Goal: Information Seeking & Learning: Learn about a topic

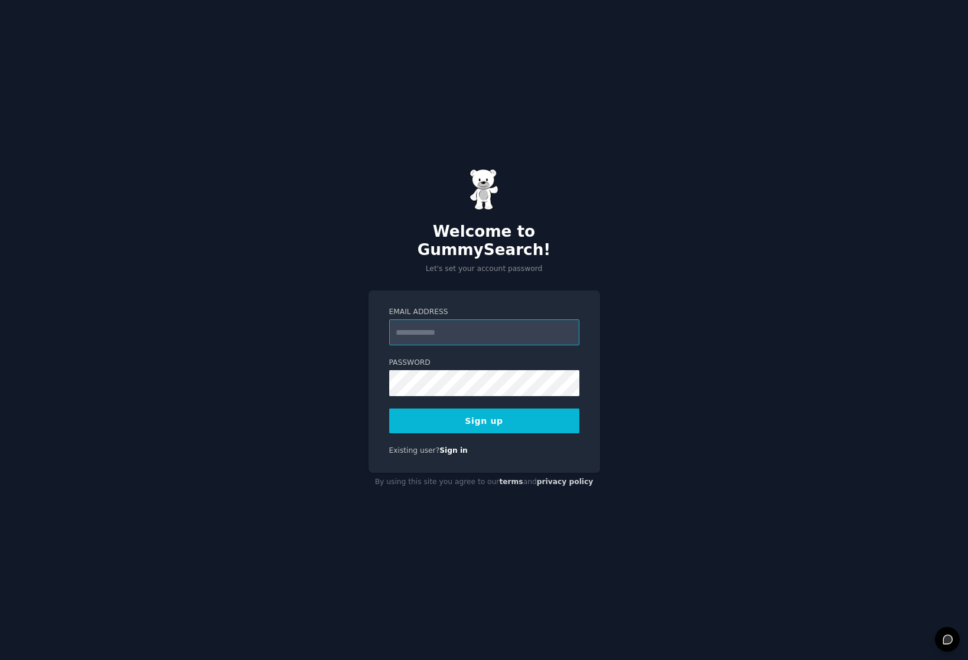
type input "**********"
click at [780, 219] on div "**********" at bounding box center [484, 330] width 968 height 660
click at [491, 411] on button "Sign up" at bounding box center [484, 421] width 190 height 25
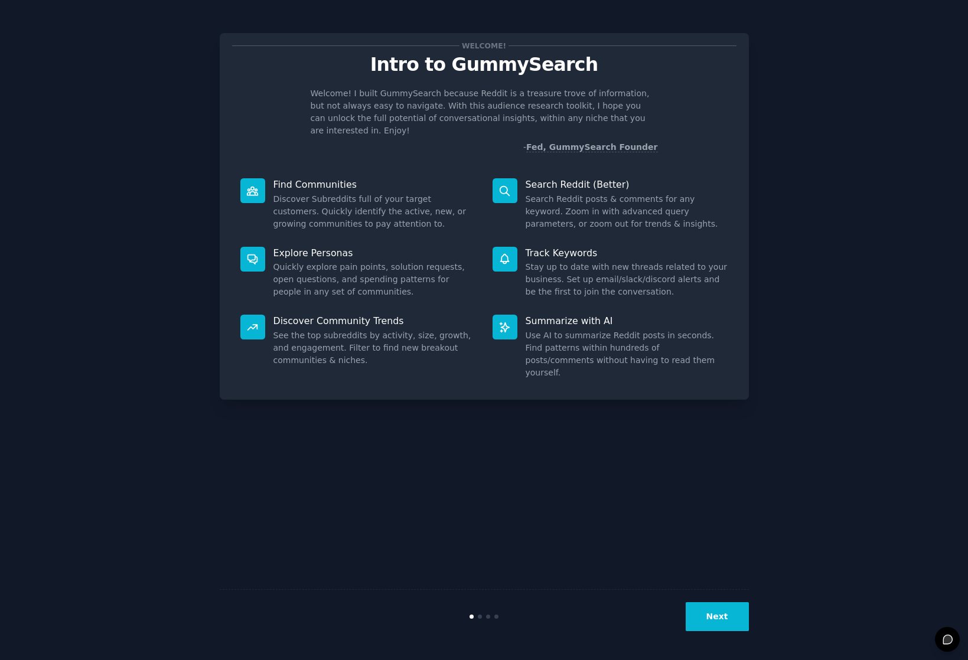
click at [732, 617] on button "Next" at bounding box center [716, 616] width 63 height 29
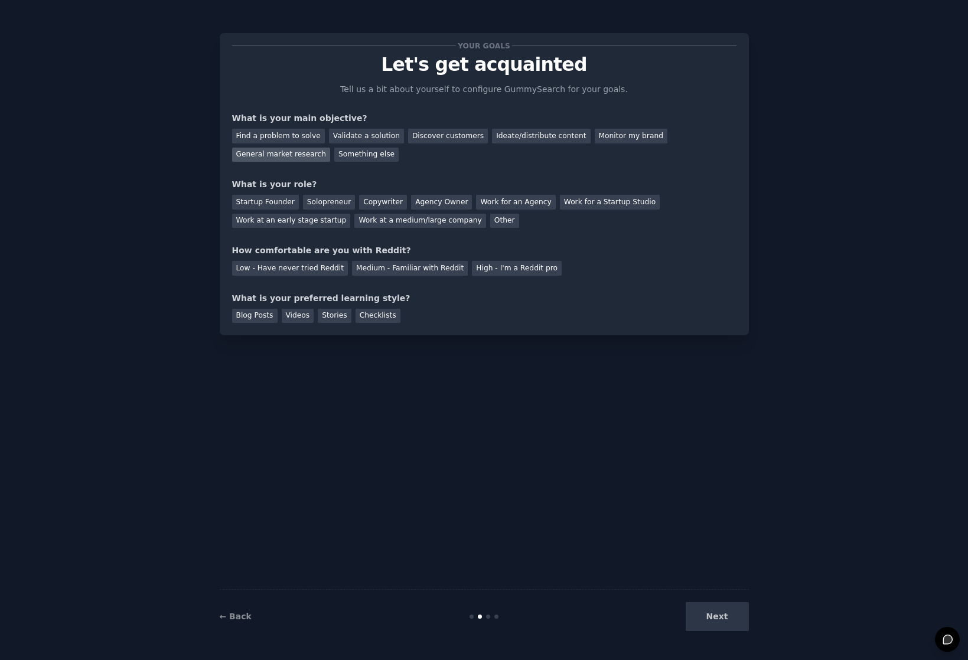
click at [294, 156] on div "General market research" at bounding box center [281, 155] width 99 height 15
click at [294, 136] on div "Find a problem to solve" at bounding box center [278, 136] width 93 height 15
click at [278, 153] on div "General market research" at bounding box center [281, 155] width 99 height 15
click at [324, 202] on div "Solopreneur" at bounding box center [329, 202] width 52 height 15
click at [586, 197] on div "Work for a Startup Studio" at bounding box center [610, 202] width 100 height 15
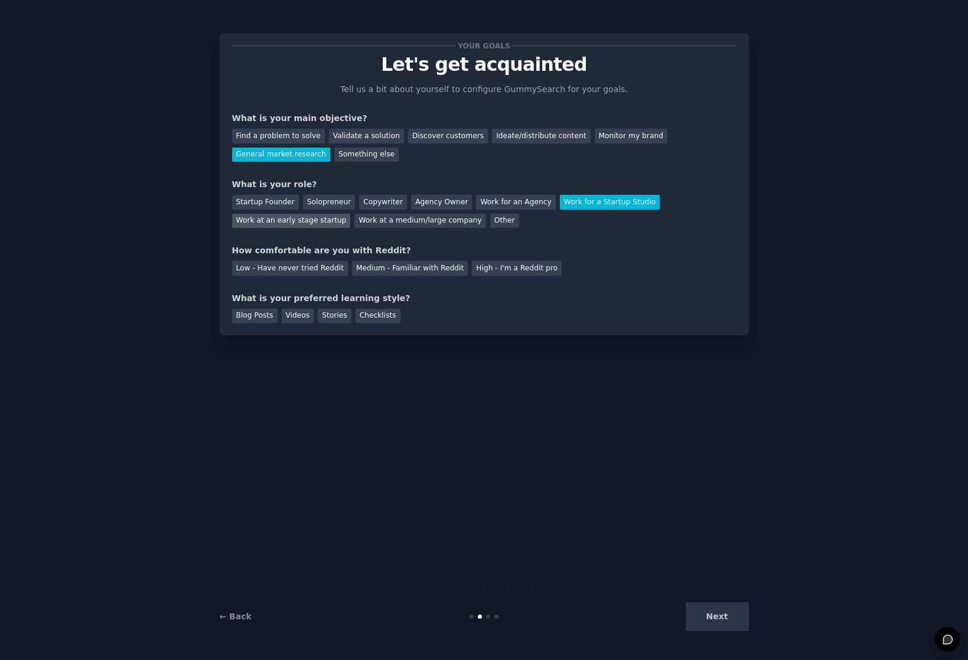
click at [288, 221] on div "Work at an early stage startup" at bounding box center [291, 221] width 119 height 15
click at [368, 267] on div "Medium - Familiar with Reddit" at bounding box center [410, 268] width 116 height 15
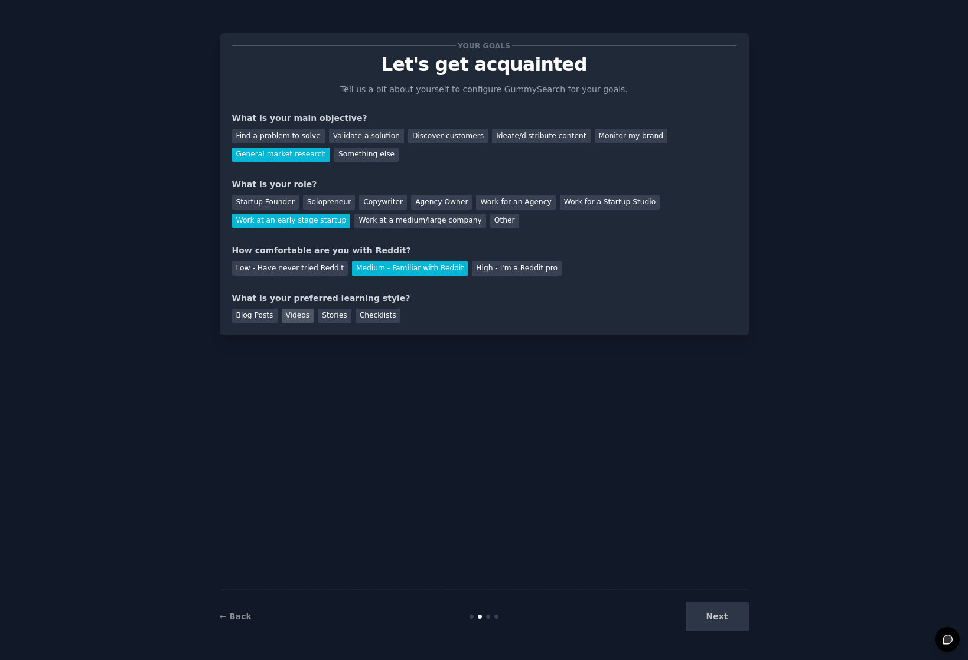
click at [300, 312] on div "Videos" at bounding box center [298, 316] width 32 height 15
click at [368, 312] on div "Checklists" at bounding box center [377, 316] width 45 height 15
click at [295, 313] on div "Videos" at bounding box center [298, 316] width 32 height 15
click at [726, 622] on button "Next" at bounding box center [716, 616] width 63 height 29
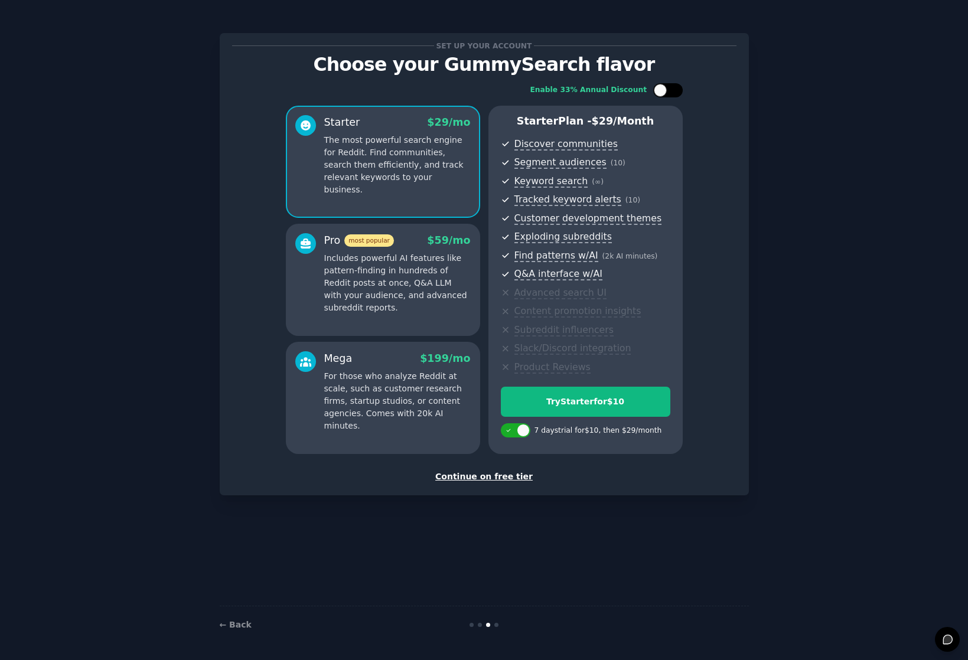
click at [662, 92] on div at bounding box center [660, 90] width 13 height 13
click at [664, 88] on icon at bounding box center [661, 90] width 6 height 6
click at [664, 87] on div at bounding box center [660, 90] width 13 height 13
click at [664, 87] on div at bounding box center [668, 90] width 30 height 14
click at [664, 87] on div at bounding box center [660, 90] width 13 height 13
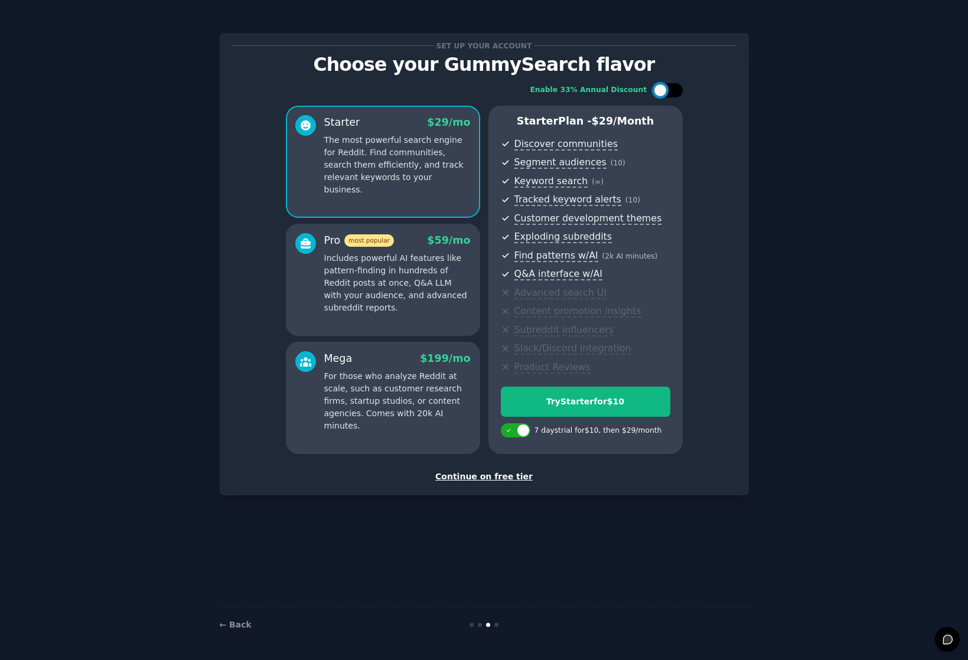
checkbox input "true"
click at [589, 402] on div "Try Starter for $10" at bounding box center [585, 402] width 168 height 12
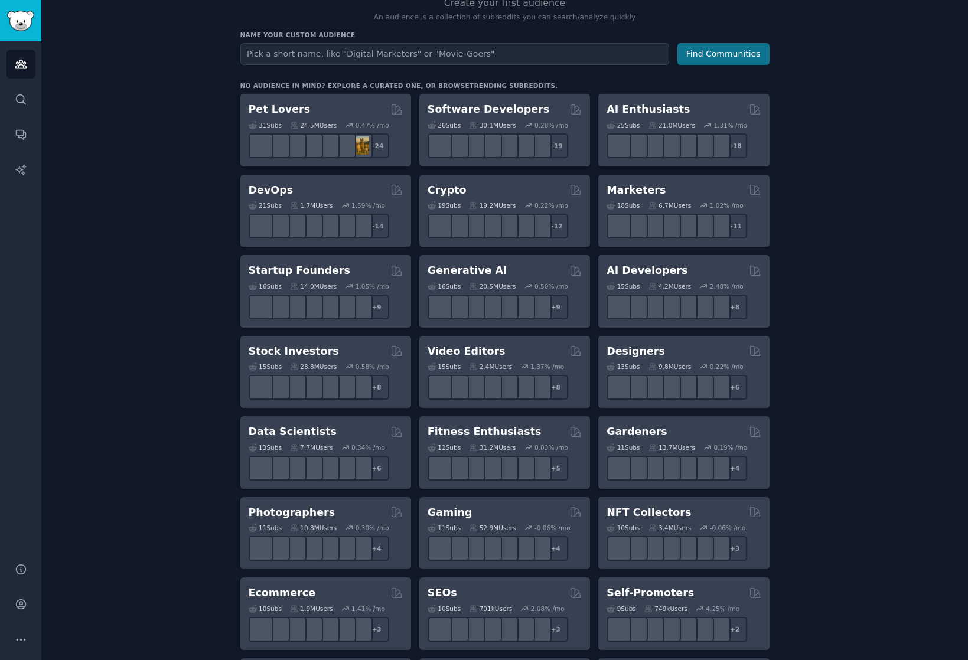
scroll to position [113, 0]
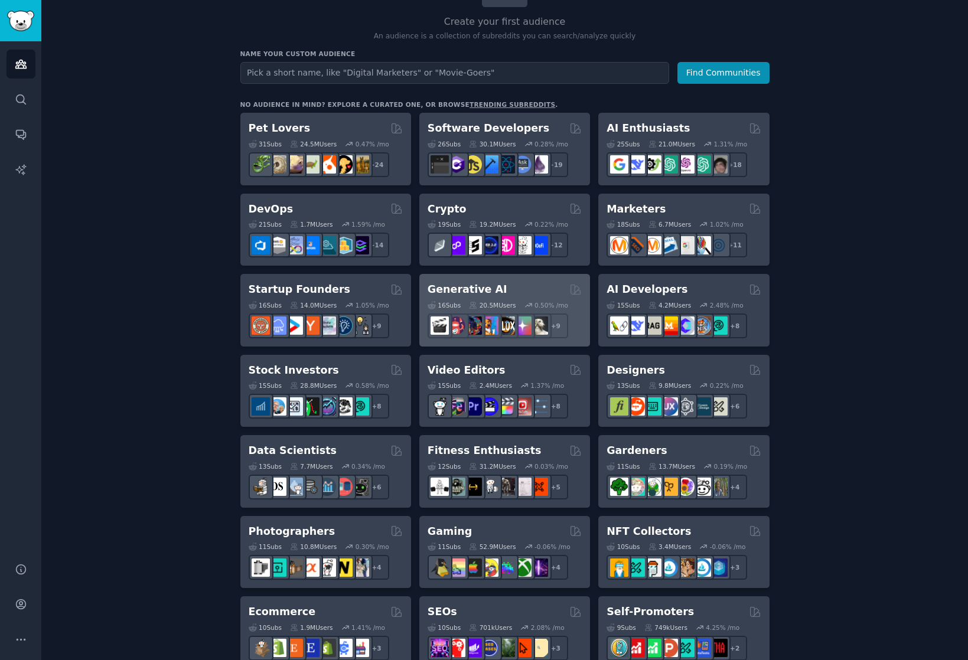
click at [470, 285] on h2 "Generative AI" at bounding box center [467, 289] width 80 height 15
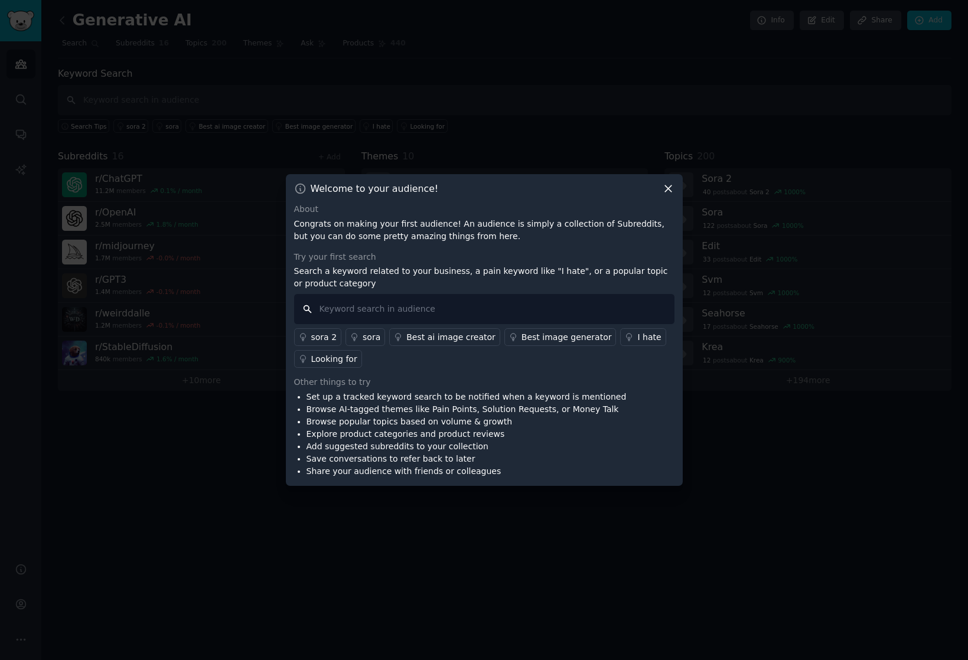
click at [371, 304] on input "text" at bounding box center [484, 309] width 380 height 30
type input "s"
type input "S"
type input "Agency"
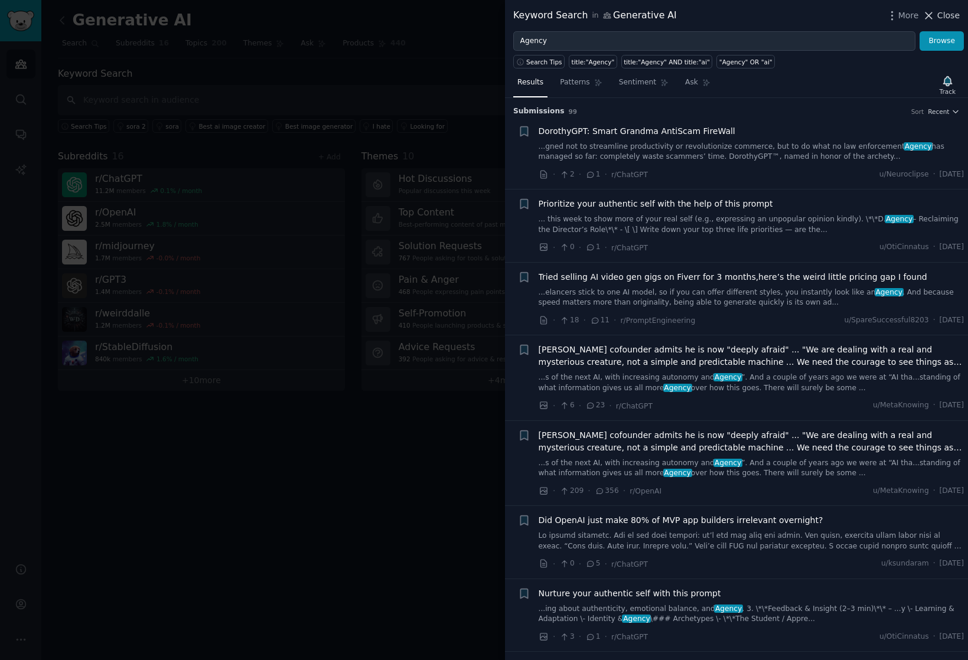
click at [946, 15] on span "Close" at bounding box center [948, 15] width 22 height 12
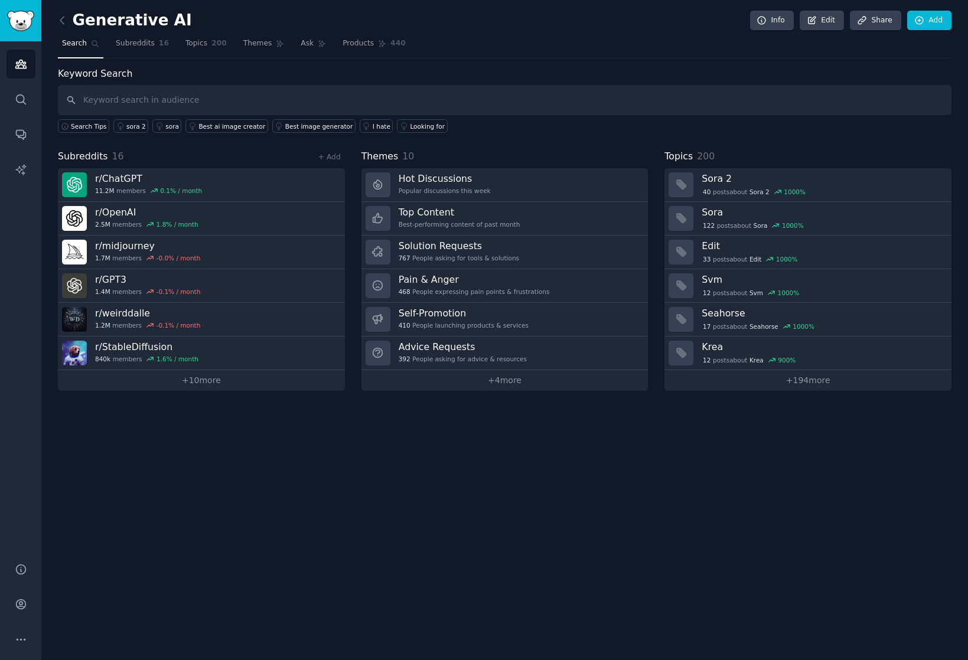
click at [16, 21] on img "Sidebar" at bounding box center [20, 21] width 27 height 21
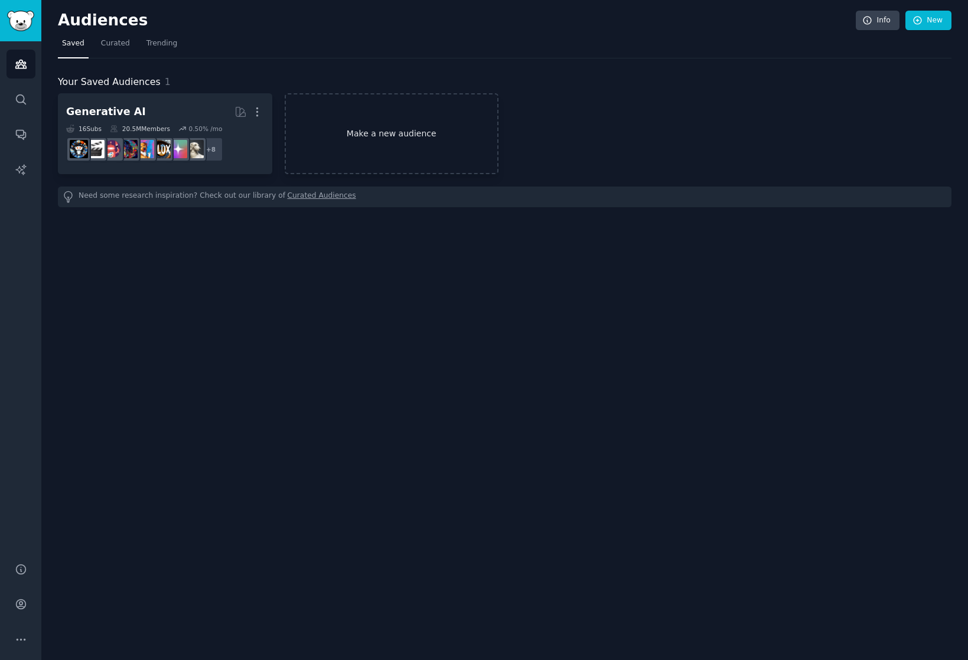
click at [393, 153] on link "Make a new audience" at bounding box center [392, 133] width 214 height 81
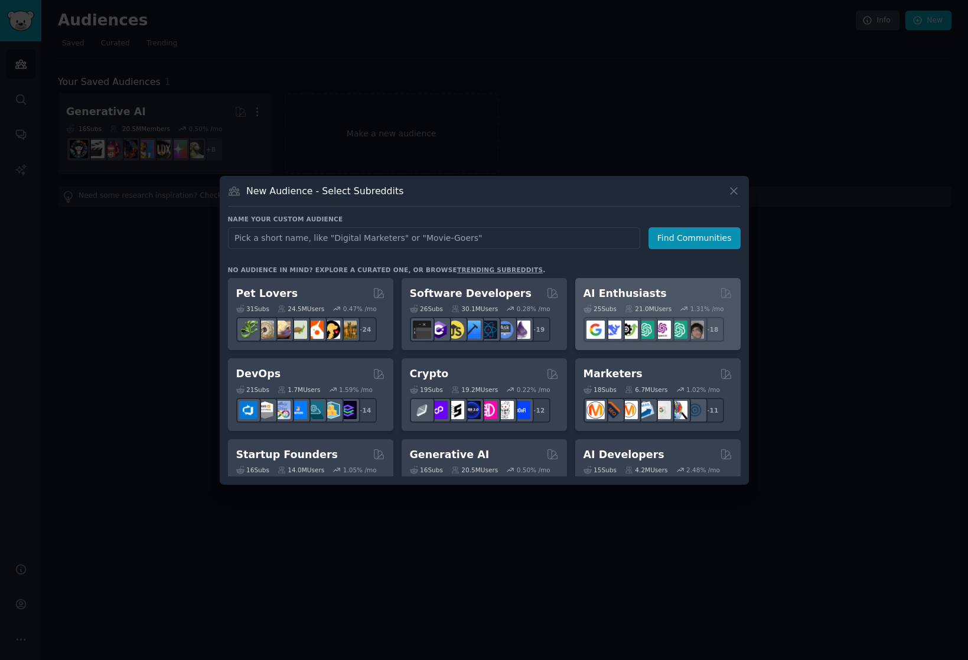
click at [638, 303] on div "25 Sub s 21.0M Users 1.31 % /mo r/DeepSeek + 18" at bounding box center [657, 320] width 149 height 41
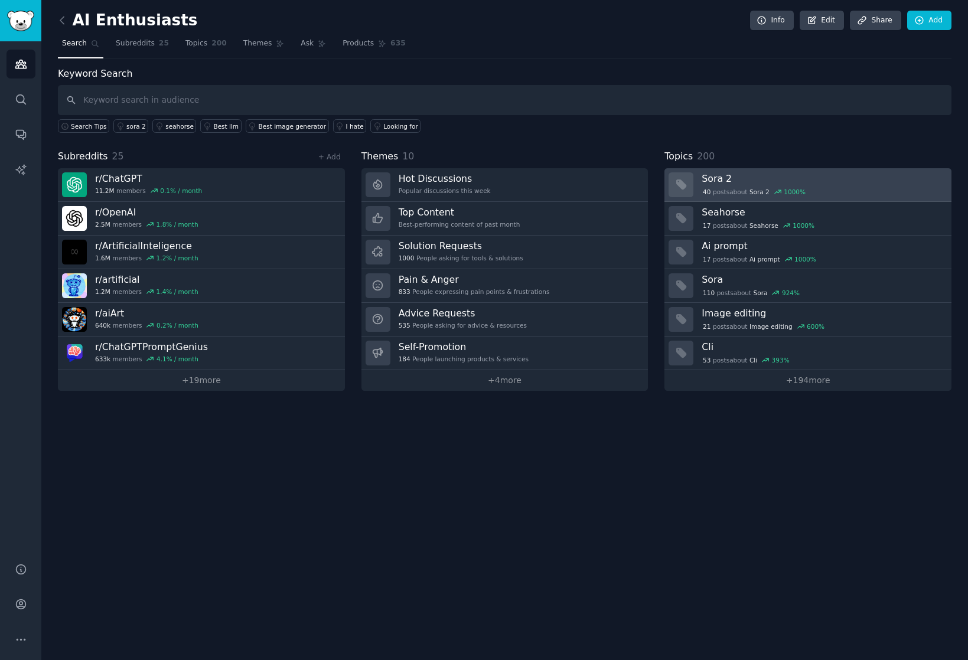
click at [775, 178] on h3 "Sora 2" at bounding box center [821, 178] width 241 height 12
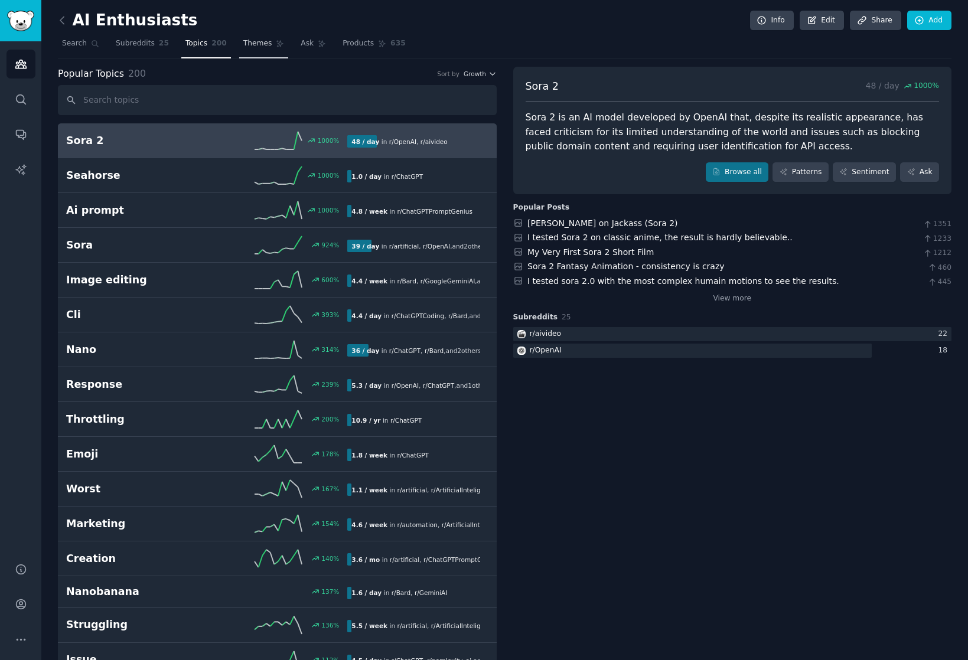
click at [259, 45] on span "Themes" at bounding box center [257, 43] width 29 height 11
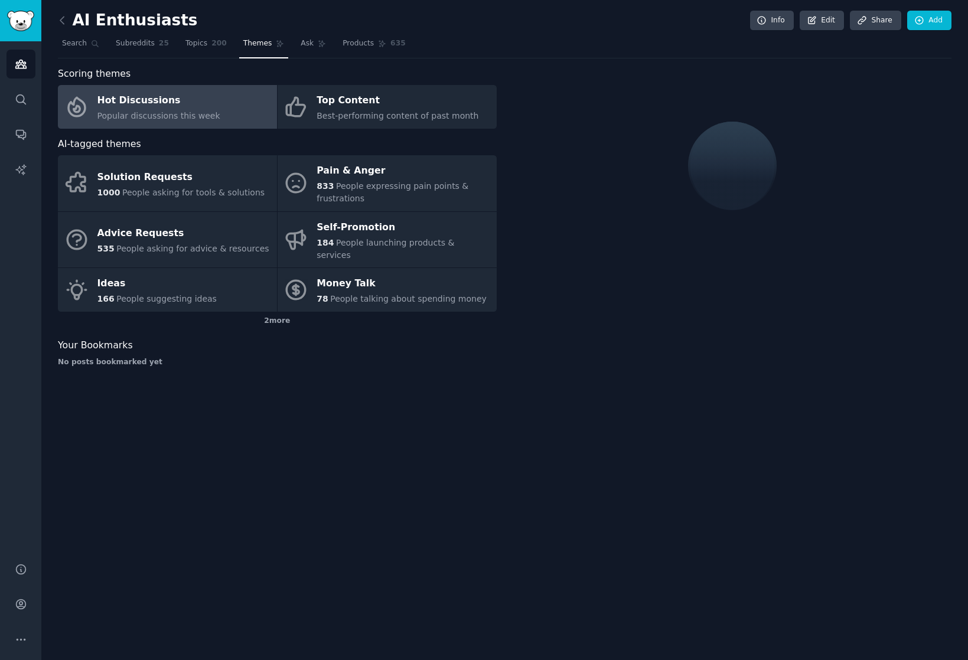
click at [156, 104] on div "Hot Discussions" at bounding box center [158, 101] width 123 height 19
click at [117, 94] on div "Hot Discussions" at bounding box center [158, 101] width 123 height 19
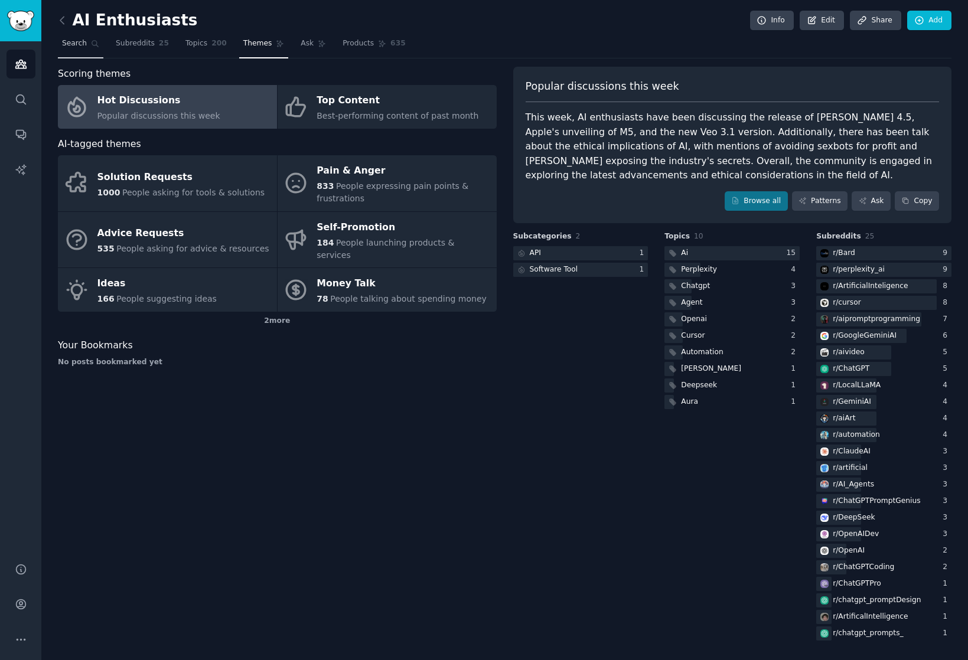
click at [82, 42] on span "Search" at bounding box center [74, 43] width 25 height 11
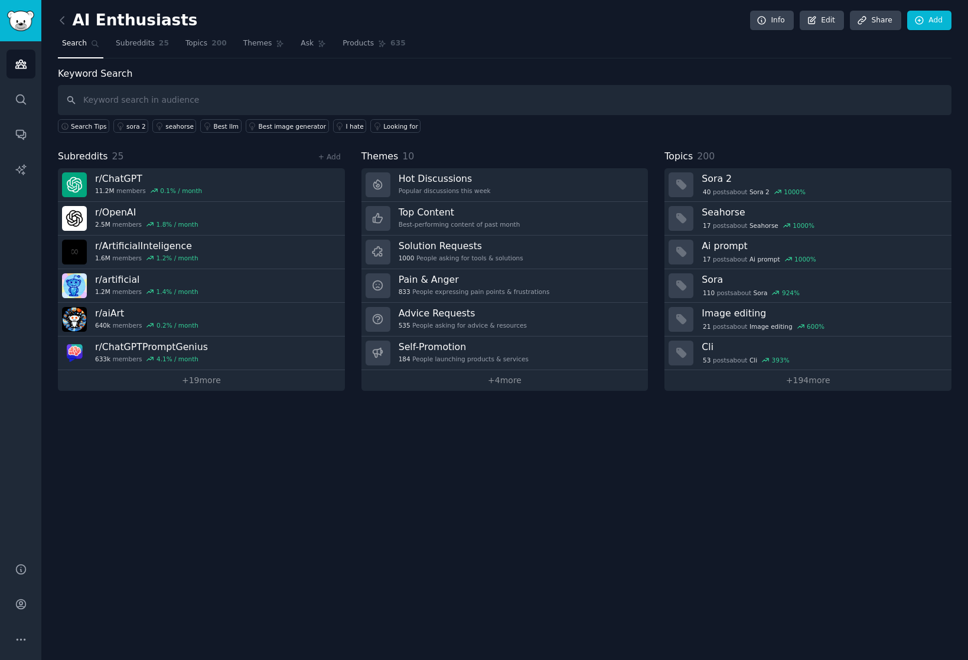
click at [18, 25] on img "Sidebar" at bounding box center [20, 21] width 27 height 21
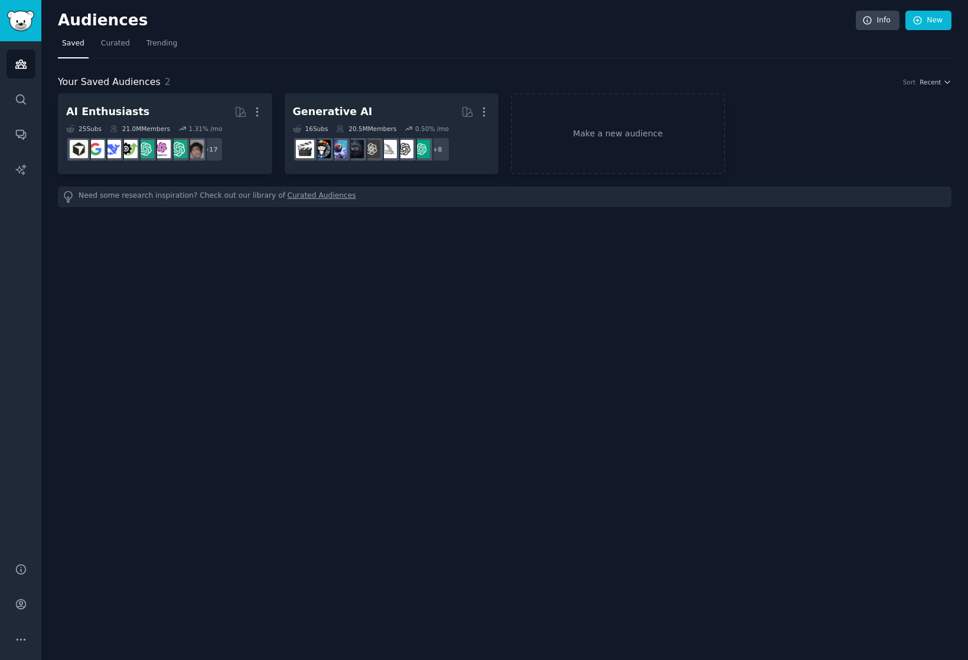
click at [18, 25] on img "Sidebar" at bounding box center [20, 21] width 27 height 21
click at [104, 40] on span "Curated" at bounding box center [115, 43] width 29 height 11
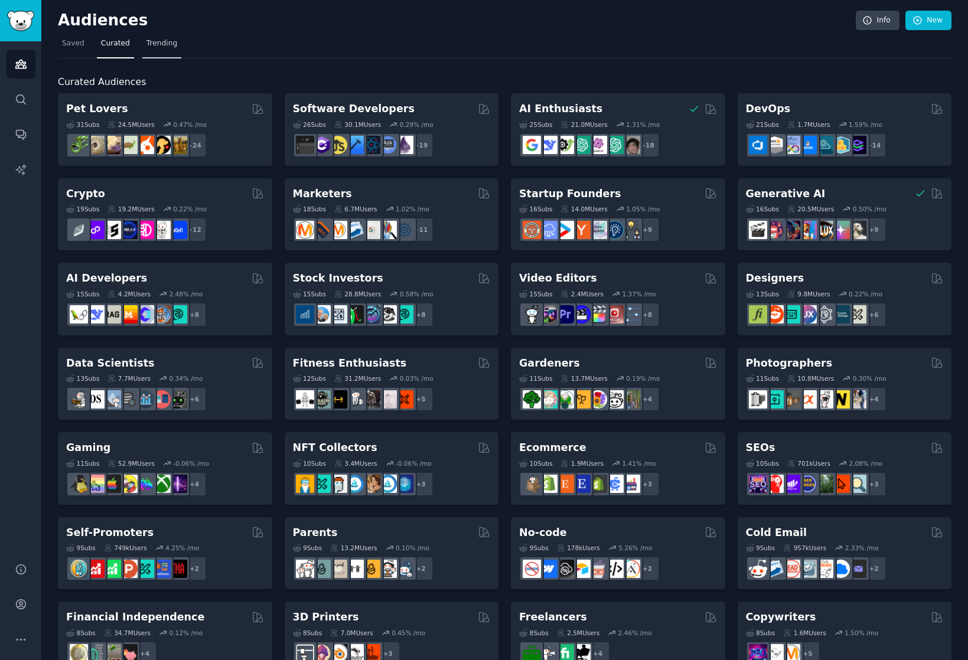
click at [155, 46] on span "Trending" at bounding box center [161, 43] width 31 height 11
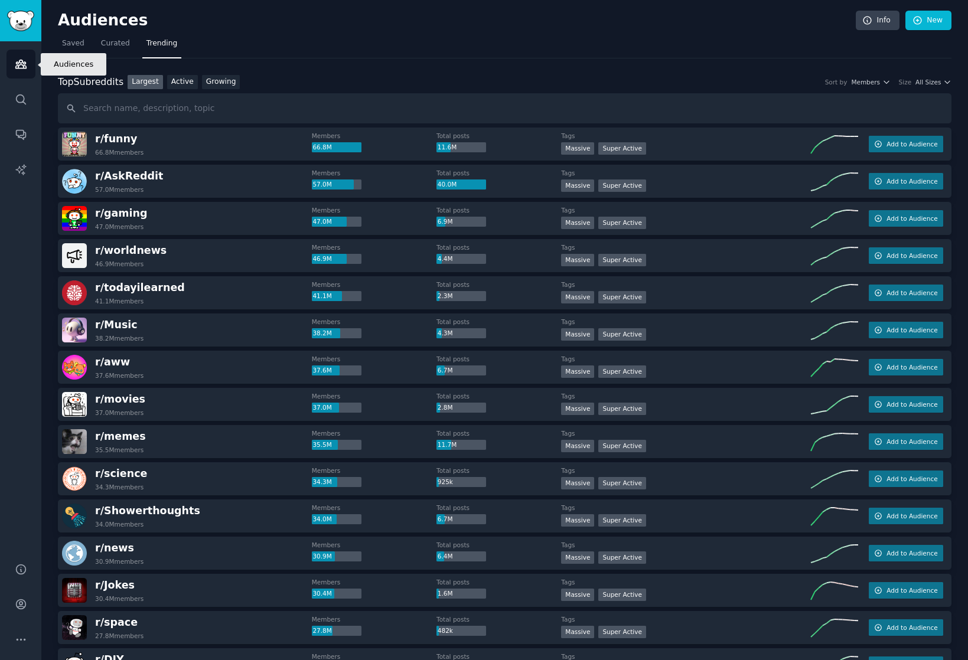
click at [19, 65] on icon "Sidebar" at bounding box center [20, 64] width 11 height 8
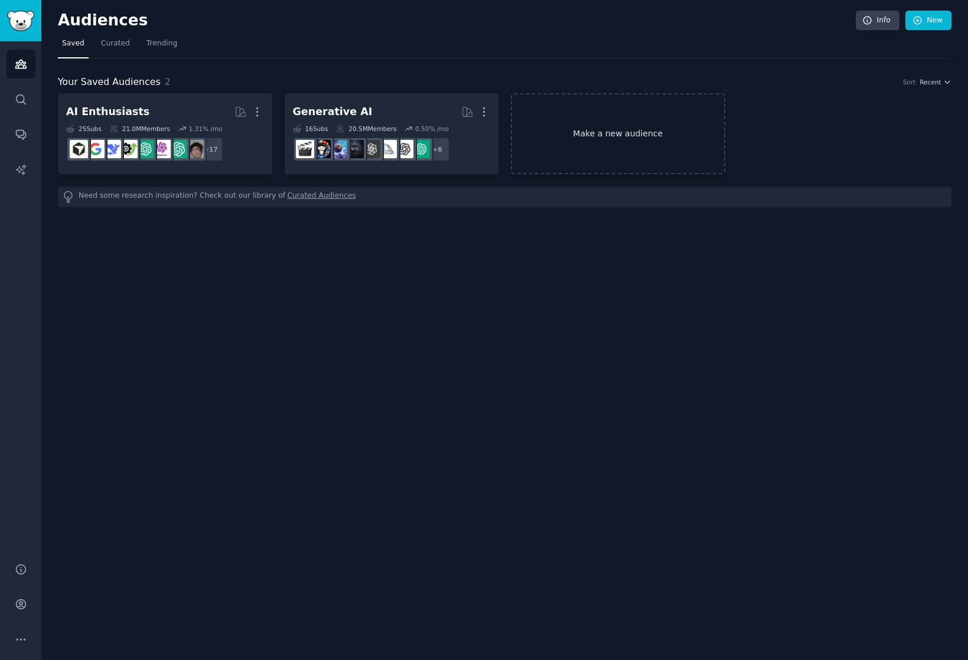
click at [618, 134] on link "Make a new audience" at bounding box center [618, 133] width 214 height 81
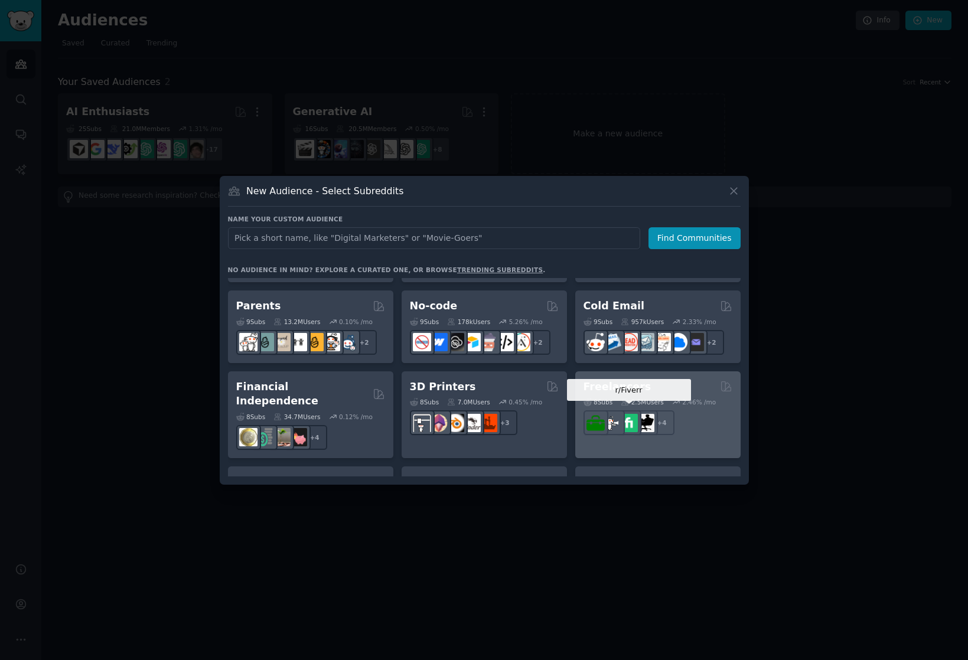
scroll to position [574, 0]
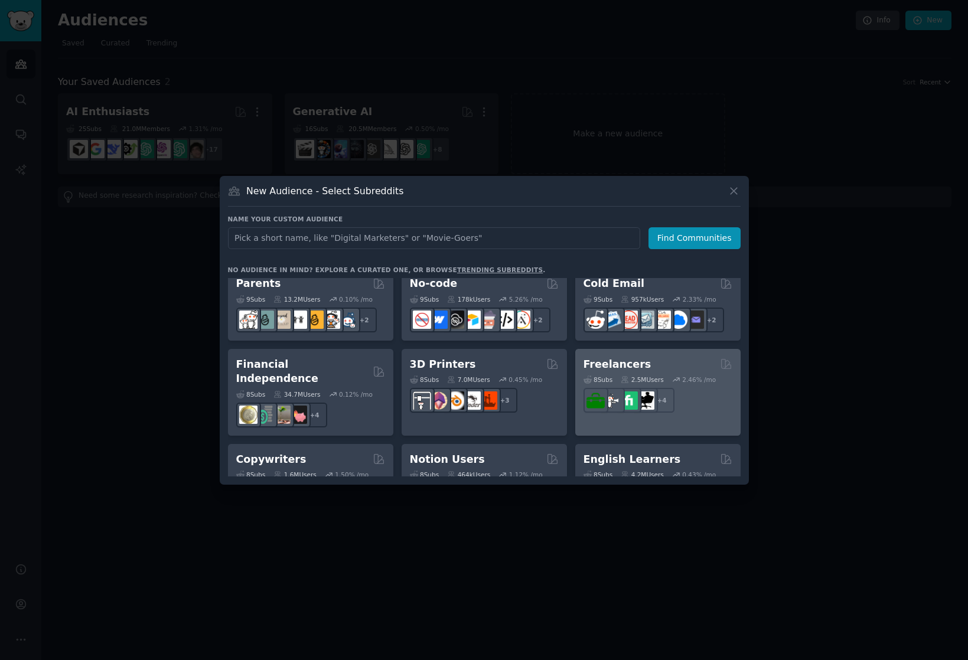
click at [655, 360] on div "Freelancers" at bounding box center [657, 364] width 149 height 15
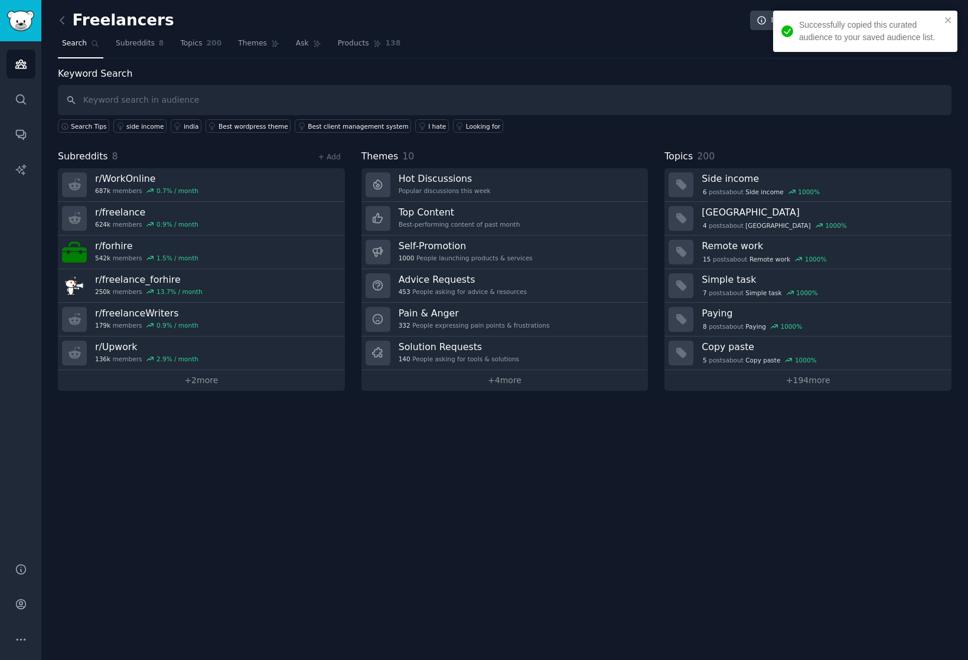
click at [150, 102] on input "text" at bounding box center [504, 100] width 893 height 30
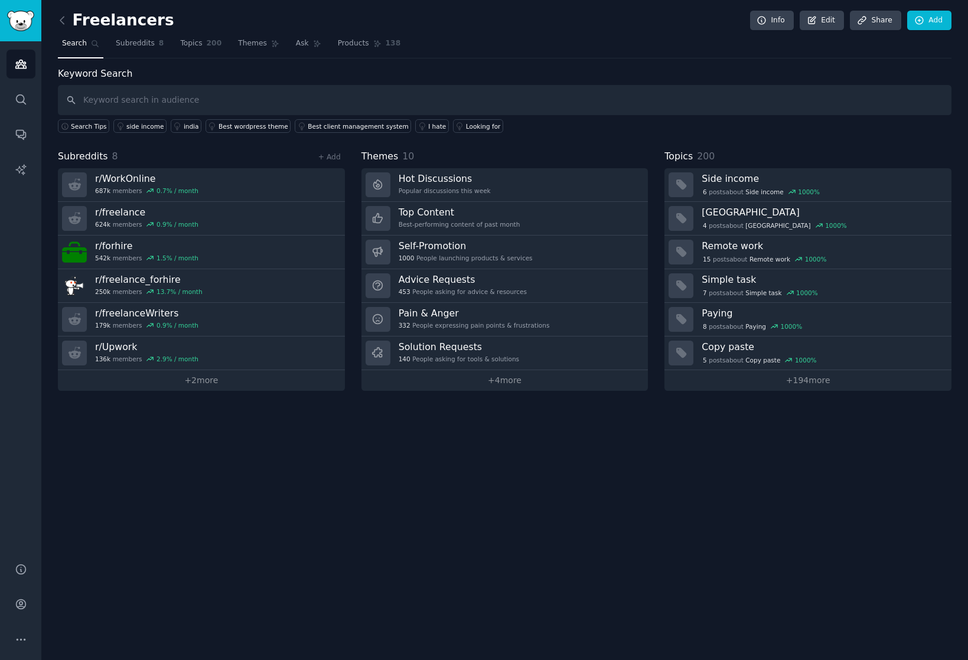
click at [32, 21] on img "Sidebar" at bounding box center [20, 21] width 27 height 21
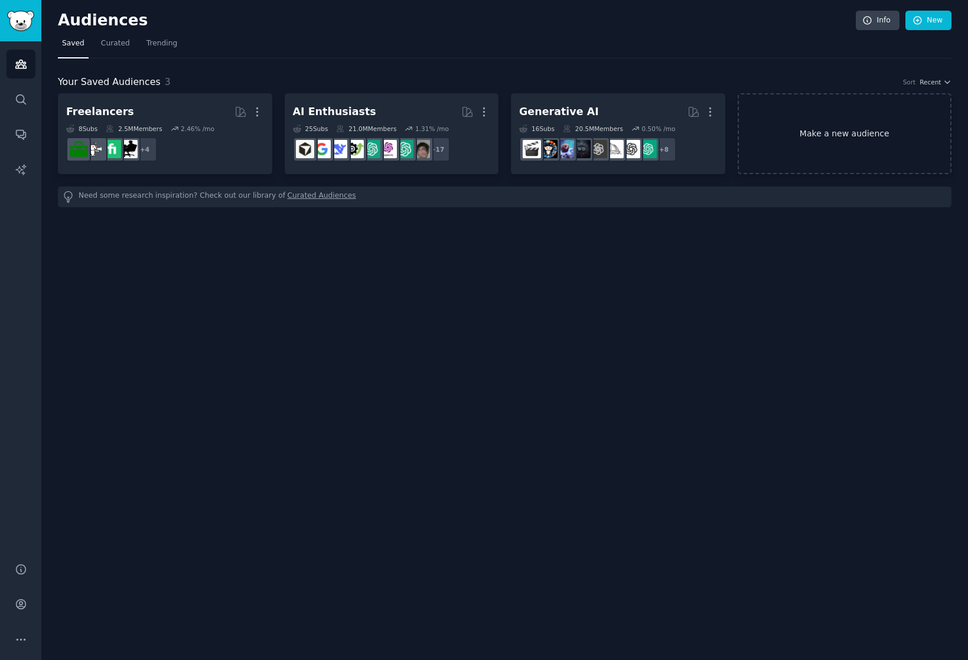
click at [819, 134] on link "Make a new audience" at bounding box center [844, 133] width 214 height 81
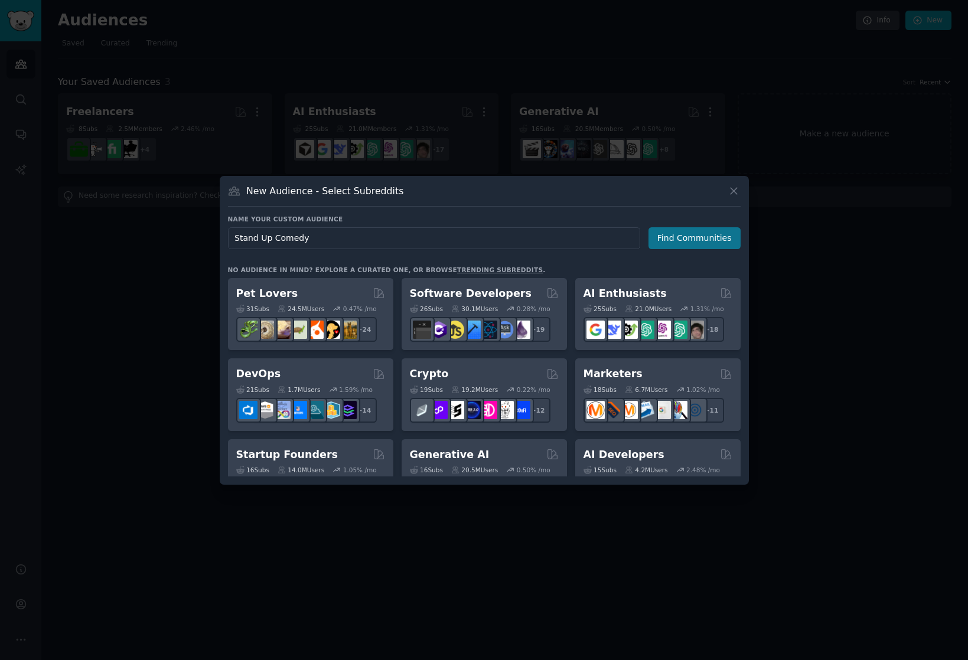
type input "Stand Up Comedy"
click at [729, 233] on button "Find Communities" at bounding box center [694, 238] width 92 height 22
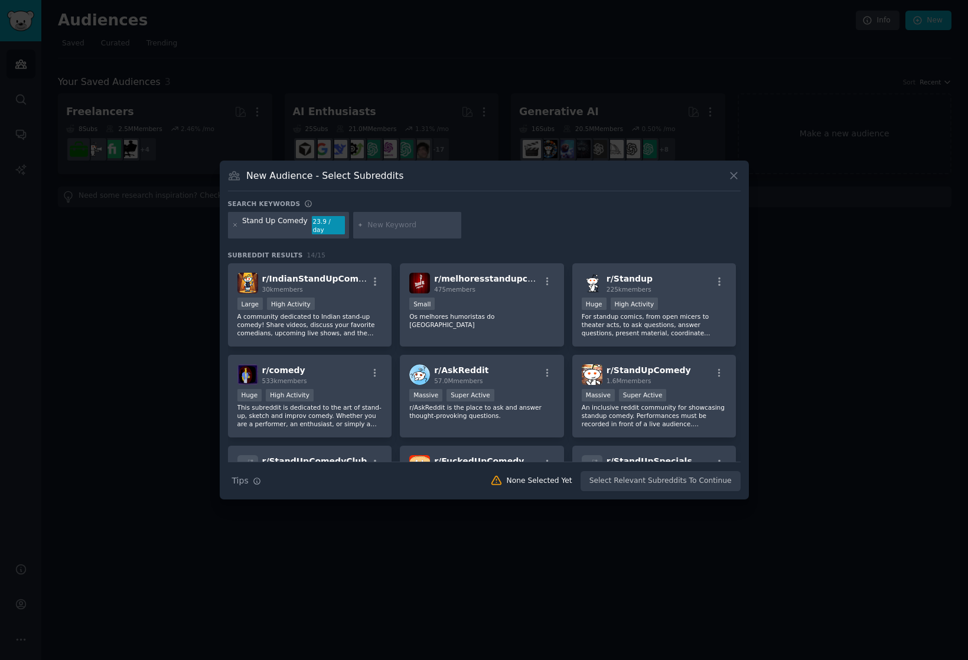
click at [243, 226] on div "Stand Up Comedy" at bounding box center [275, 225] width 66 height 19
click at [388, 226] on input "text" at bounding box center [412, 225] width 90 height 11
type input "NYC"
click at [525, 222] on div "Stand Up Comedy 23.9 / day NYC" at bounding box center [484, 227] width 512 height 31
click at [422, 229] on input "NYC" at bounding box center [412, 225] width 90 height 11
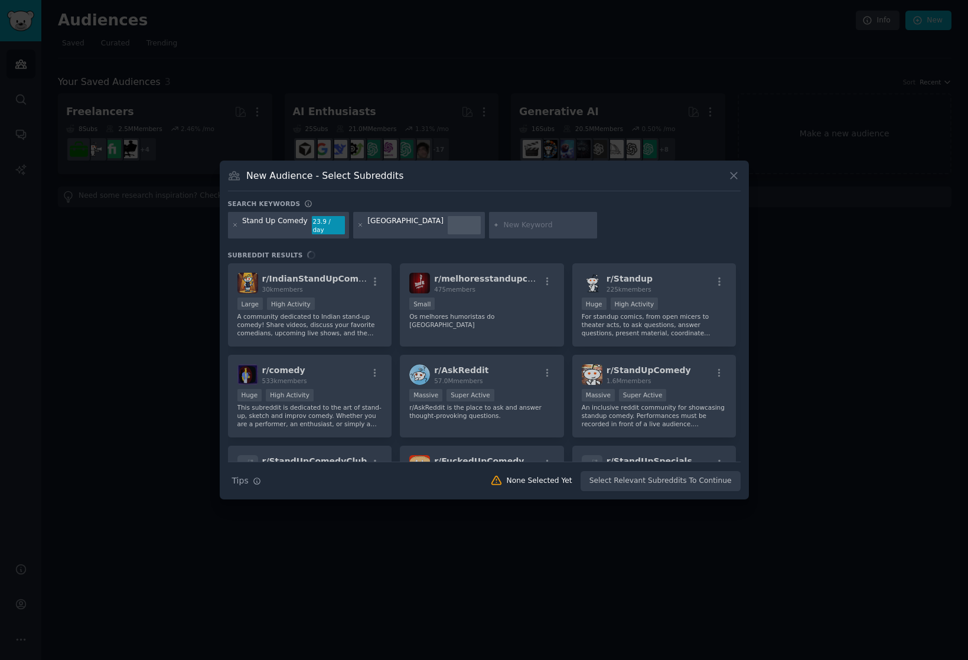
click at [265, 224] on div "Stand Up Comedy" at bounding box center [275, 225] width 66 height 19
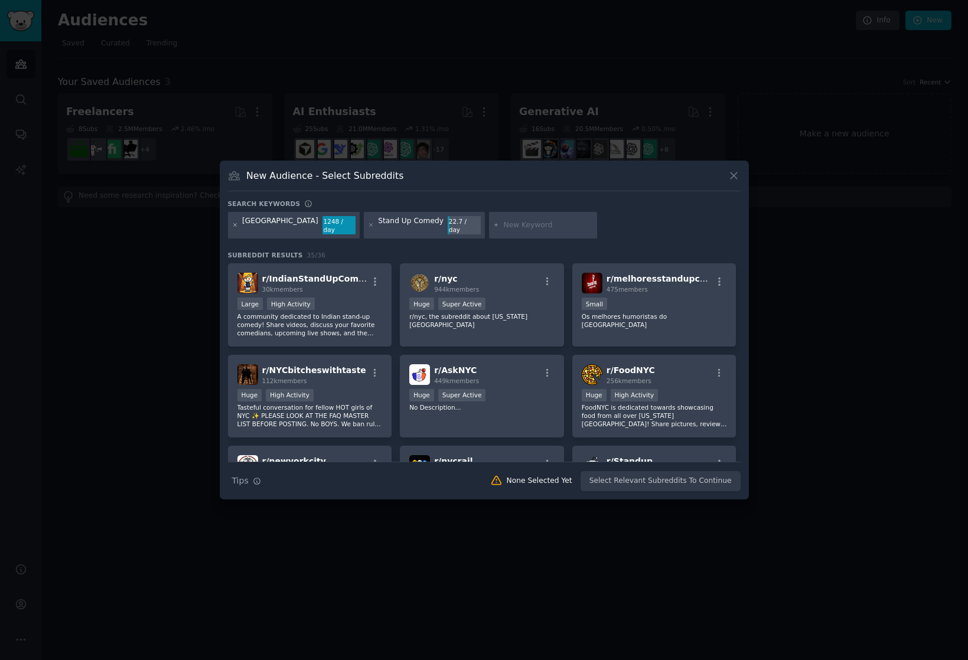
click at [236, 227] on icon at bounding box center [235, 225] width 6 height 6
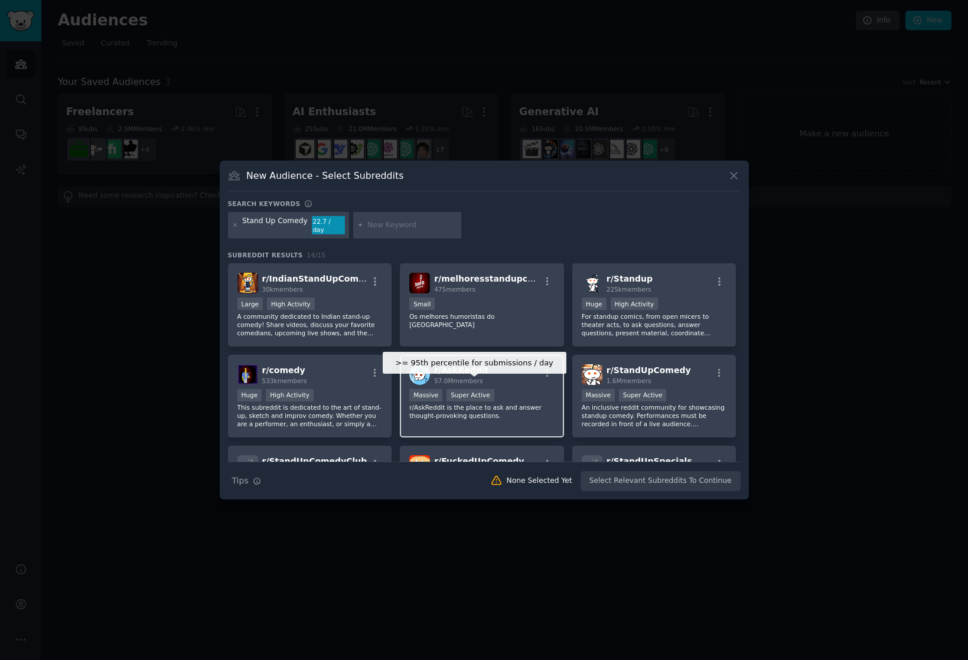
scroll to position [267, 0]
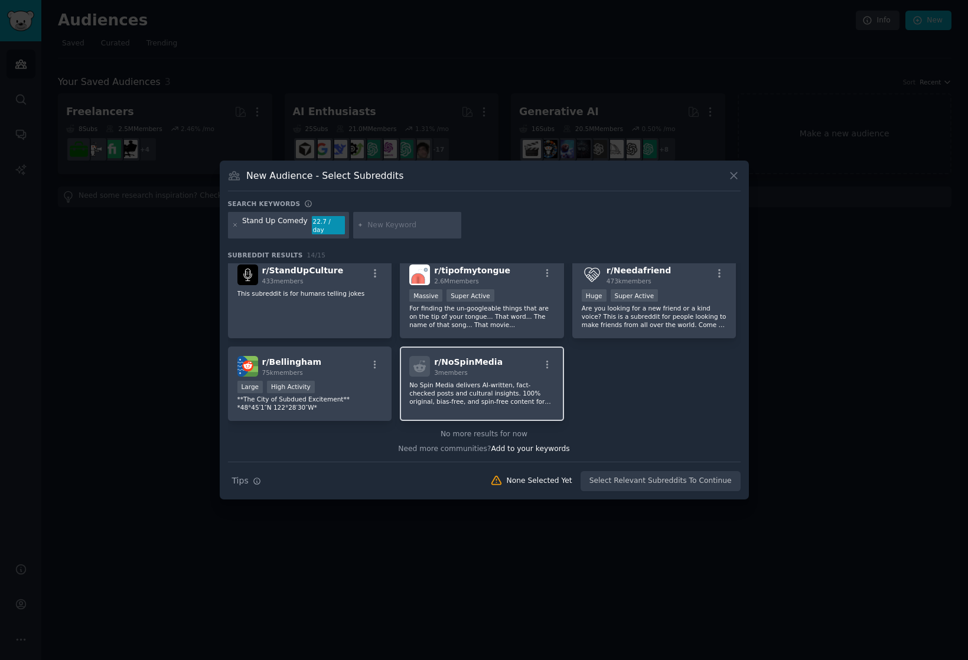
click at [491, 362] on span "r/ NoSpinMedia" at bounding box center [468, 361] width 68 height 9
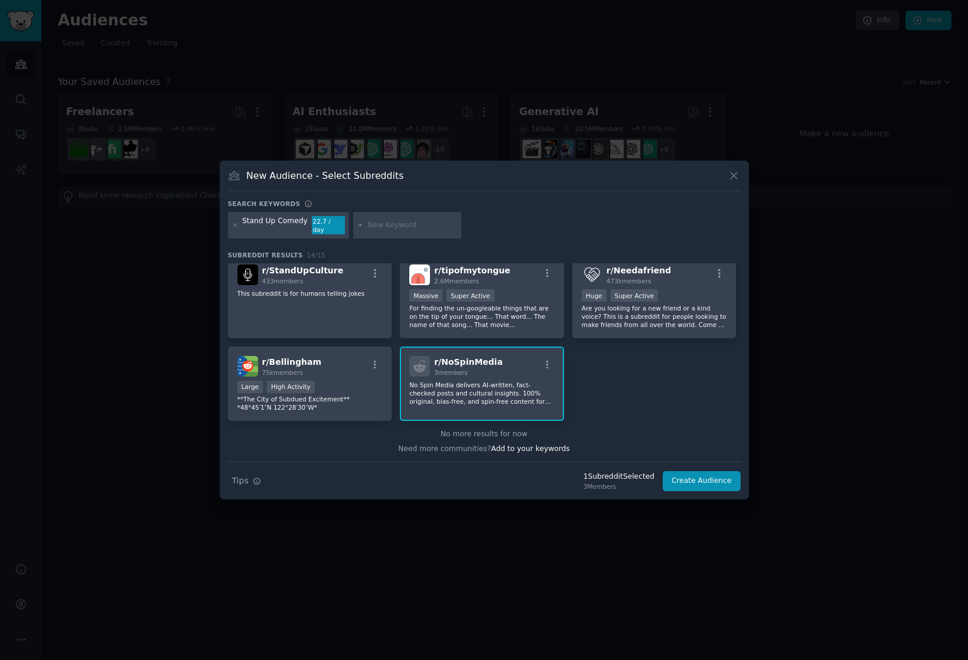
click at [491, 362] on span "r/ NoSpinMedia" at bounding box center [468, 361] width 68 height 9
click at [737, 179] on icon at bounding box center [733, 175] width 12 height 12
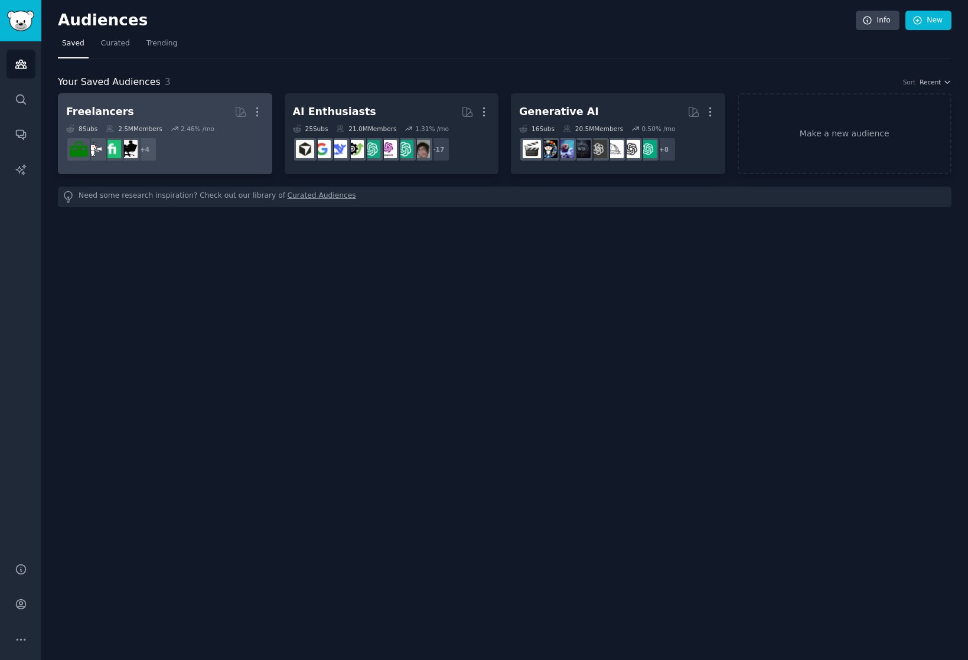
click at [145, 122] on div "Freelancers More 8 Sub s 2.5M Members 2.46 % /mo r/Freelancers + 4" at bounding box center [165, 134] width 198 height 64
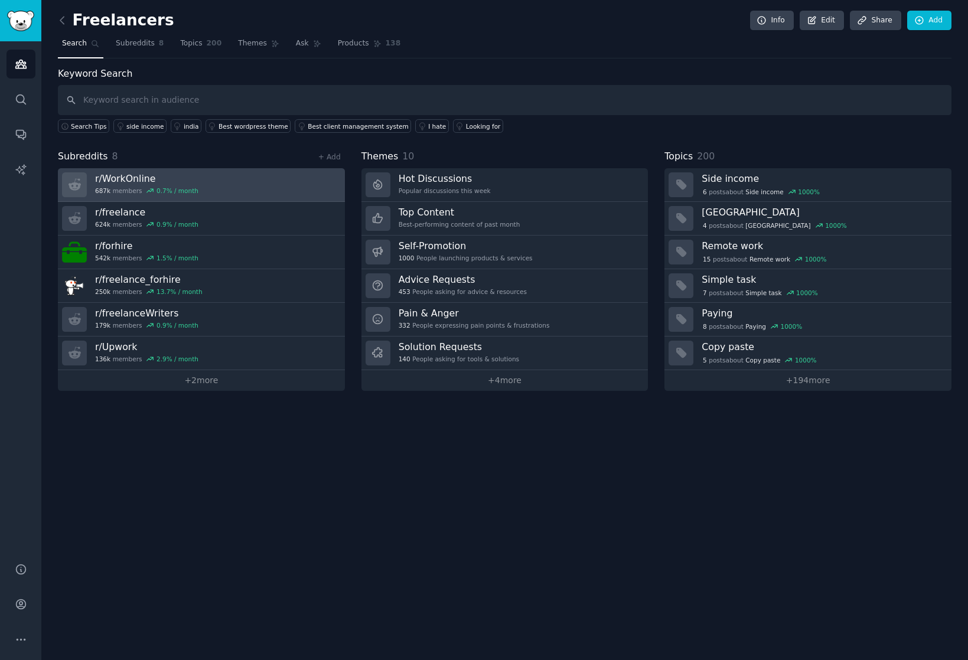
click at [126, 182] on h3 "r/ WorkOnline" at bounding box center [146, 178] width 103 height 12
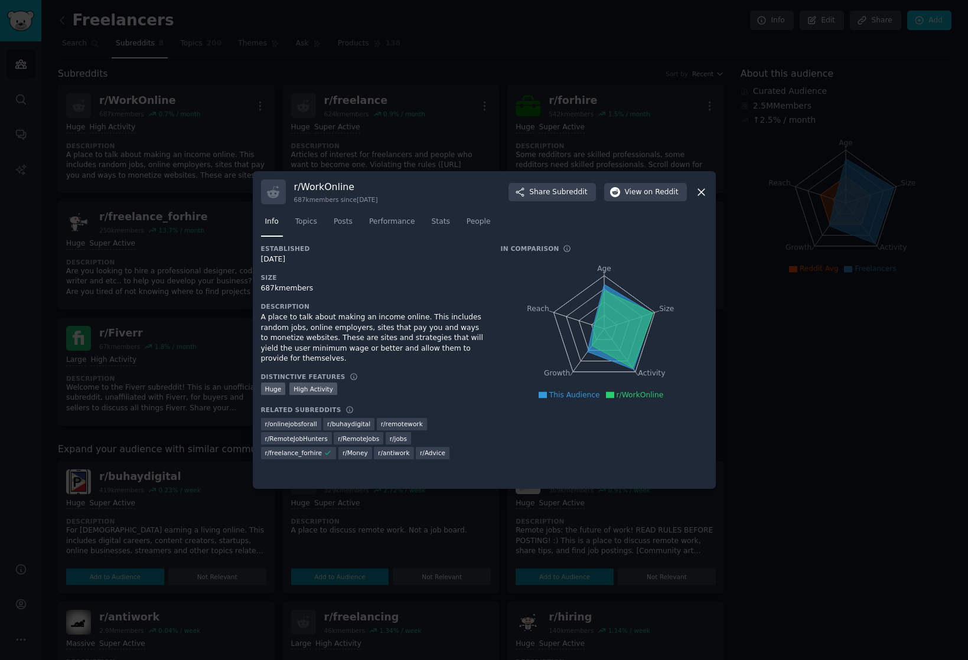
click at [698, 195] on icon at bounding box center [701, 192] width 6 height 6
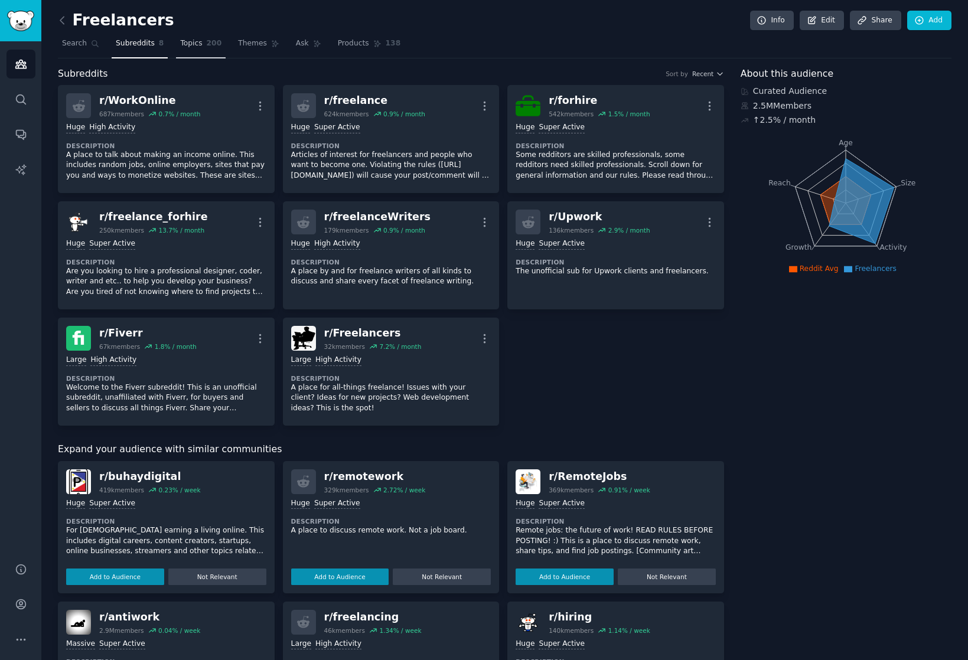
click at [181, 38] on span "Topics" at bounding box center [191, 43] width 22 height 11
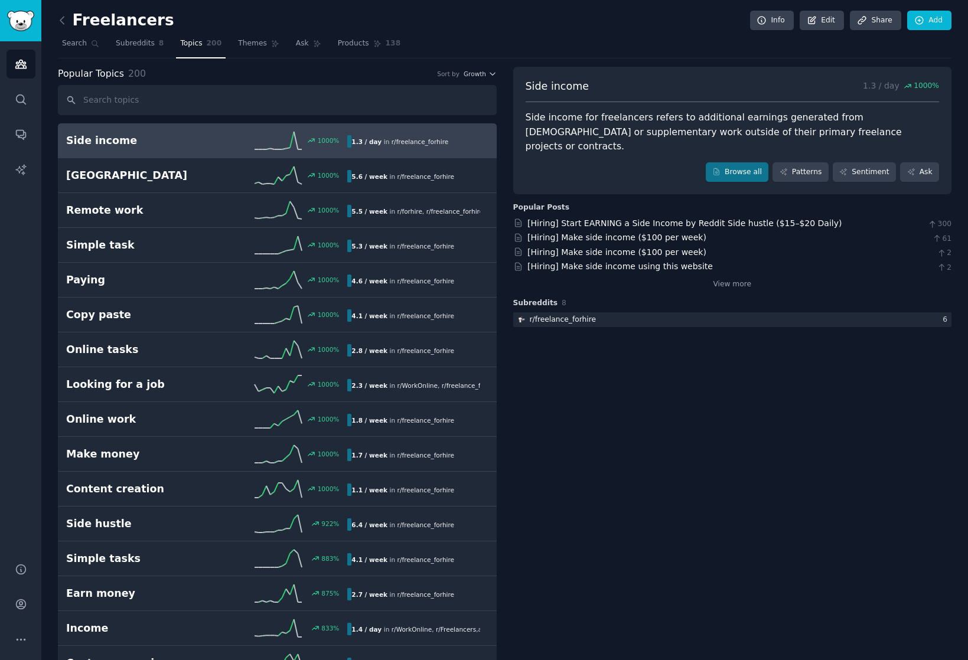
click at [33, 17] on img "Sidebar" at bounding box center [20, 21] width 27 height 21
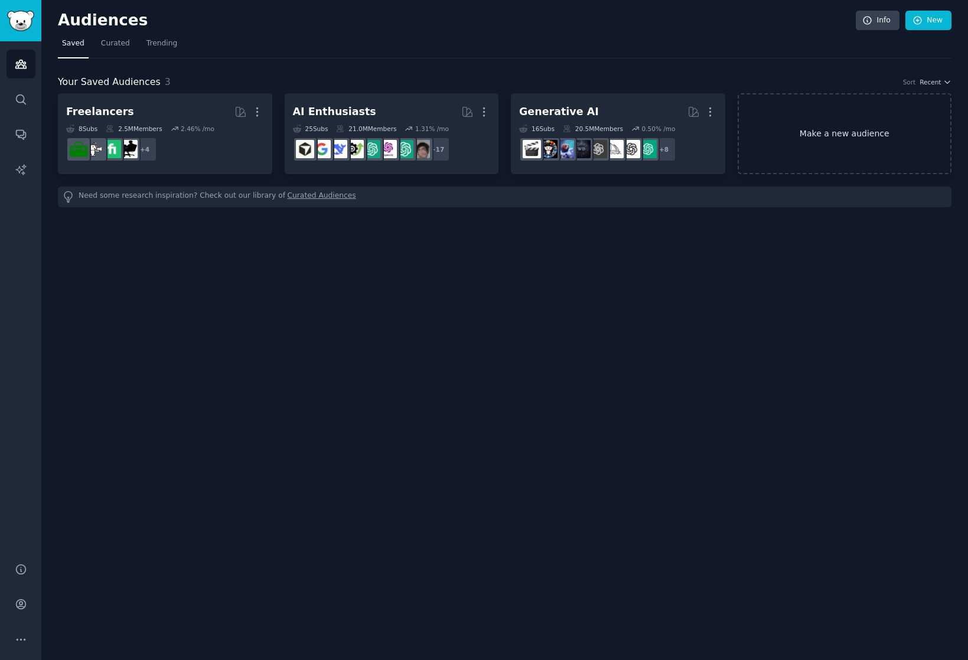
click at [819, 138] on link "Make a new audience" at bounding box center [844, 133] width 214 height 81
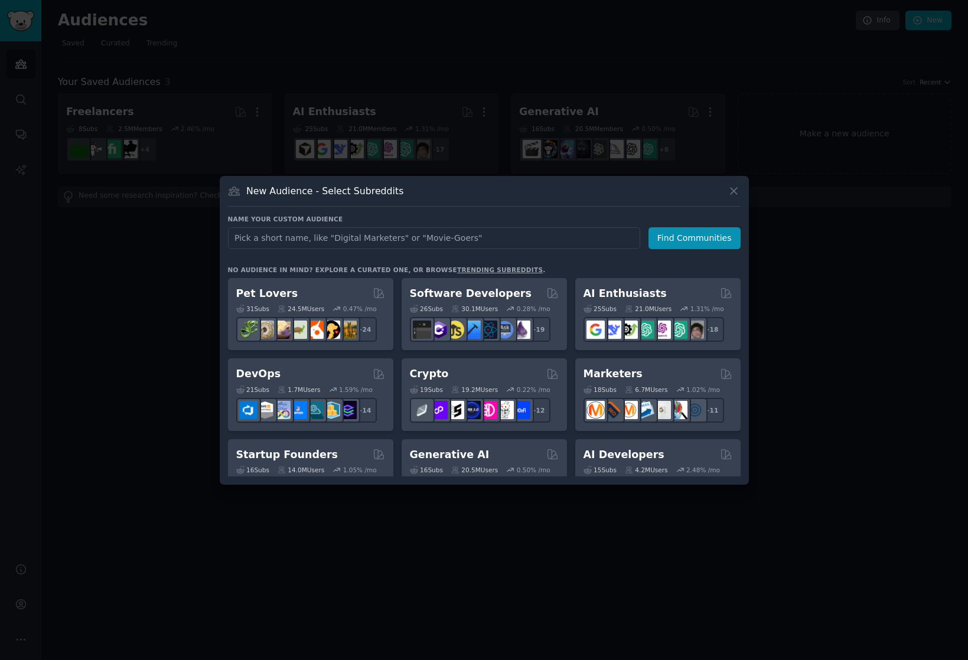
click at [254, 231] on input "text" at bounding box center [434, 238] width 412 height 22
type input "AI Agency"
click at [665, 233] on button "Find Communities" at bounding box center [694, 238] width 92 height 22
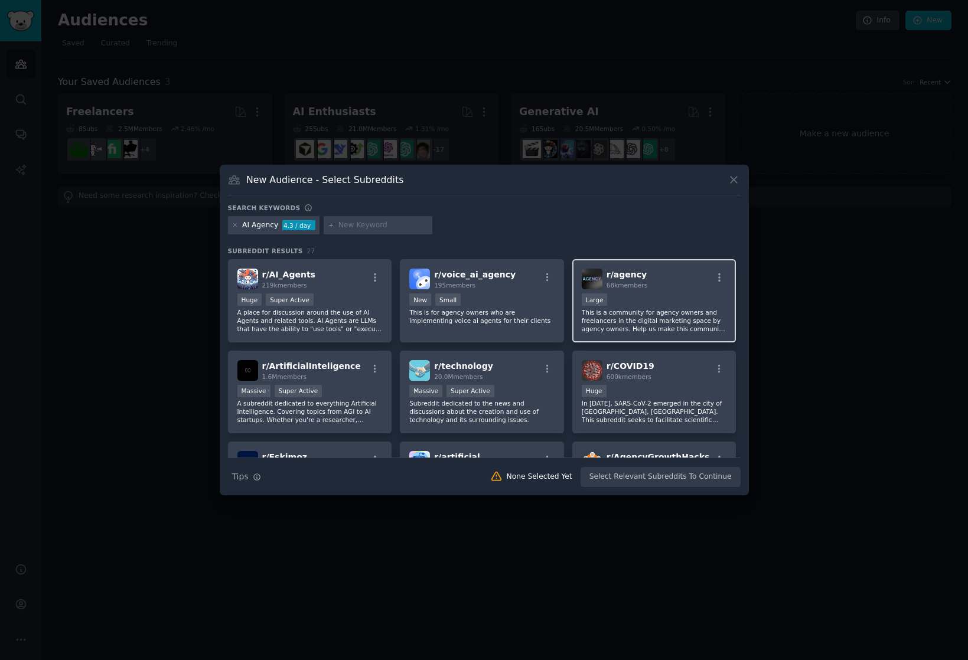
click at [670, 285] on div "r/ agency 68k members" at bounding box center [654, 279] width 145 height 21
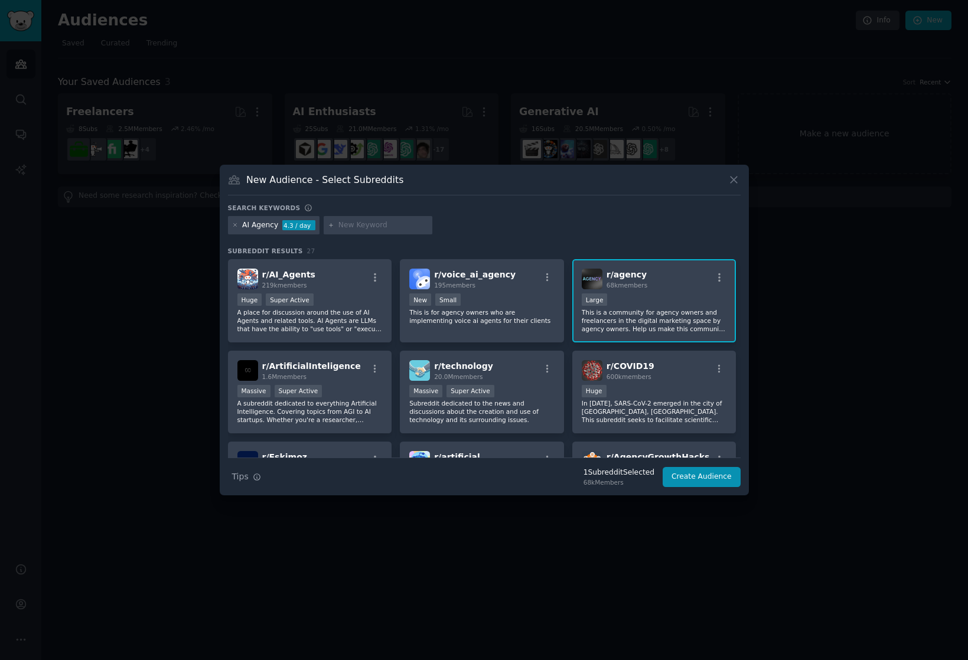
click at [670, 285] on div "r/ agency 68k members" at bounding box center [654, 279] width 145 height 21
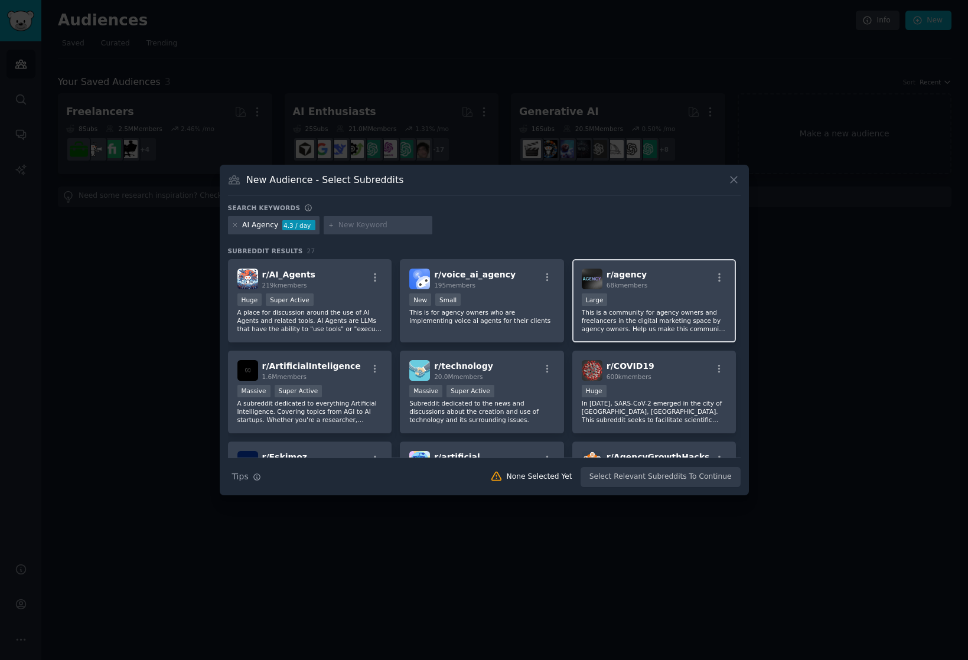
click at [641, 273] on h2 "r/ agency 68k members" at bounding box center [626, 279] width 41 height 21
click at [646, 270] on div "r/ agency 68k members" at bounding box center [654, 279] width 145 height 21
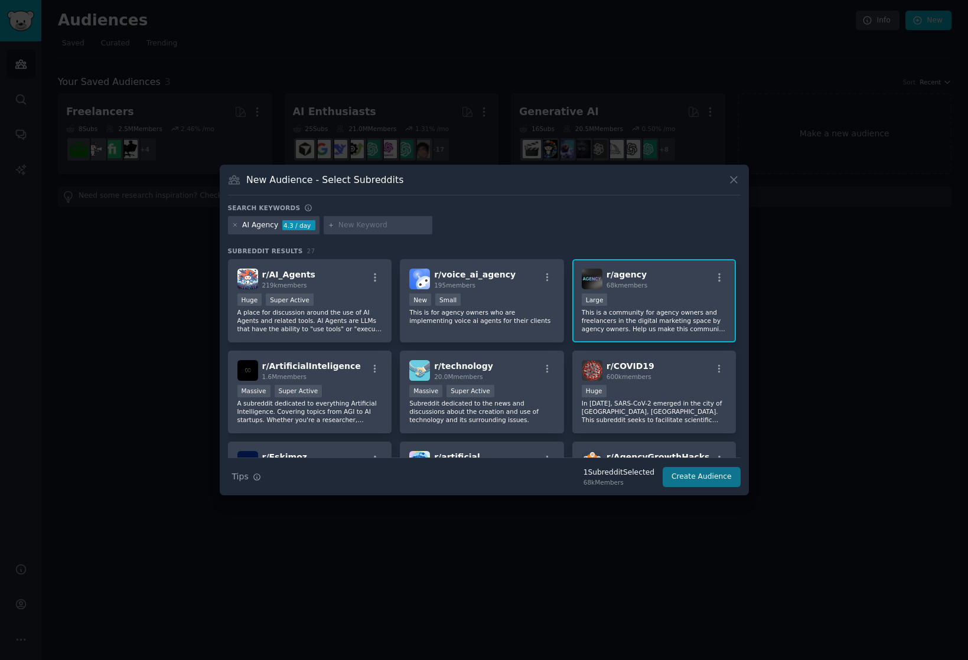
click at [720, 477] on button "Create Audience" at bounding box center [701, 477] width 78 height 20
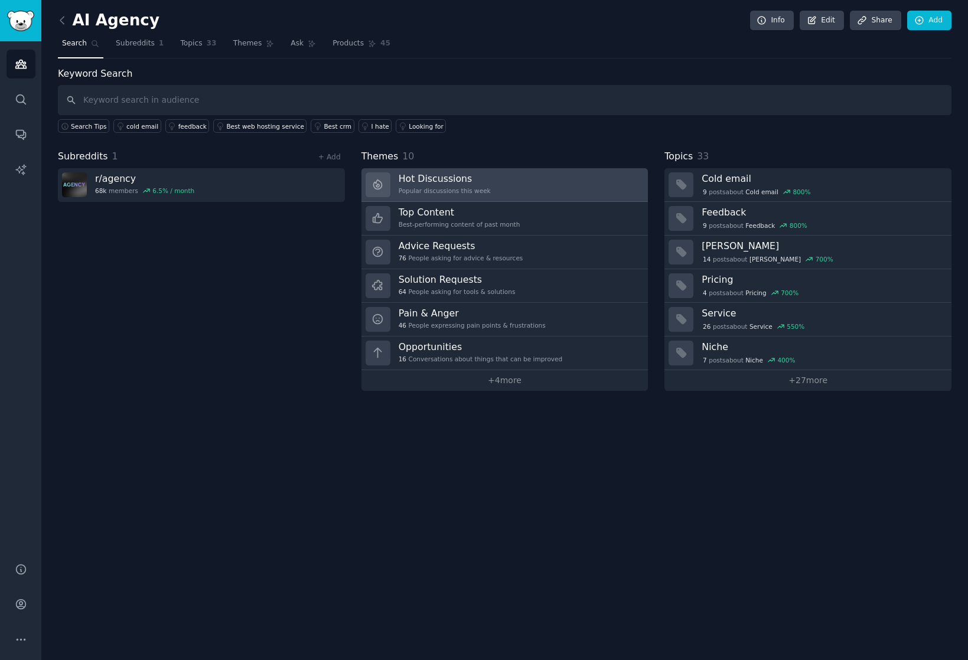
click at [419, 187] on div "Popular discussions this week" at bounding box center [444, 191] width 92 height 8
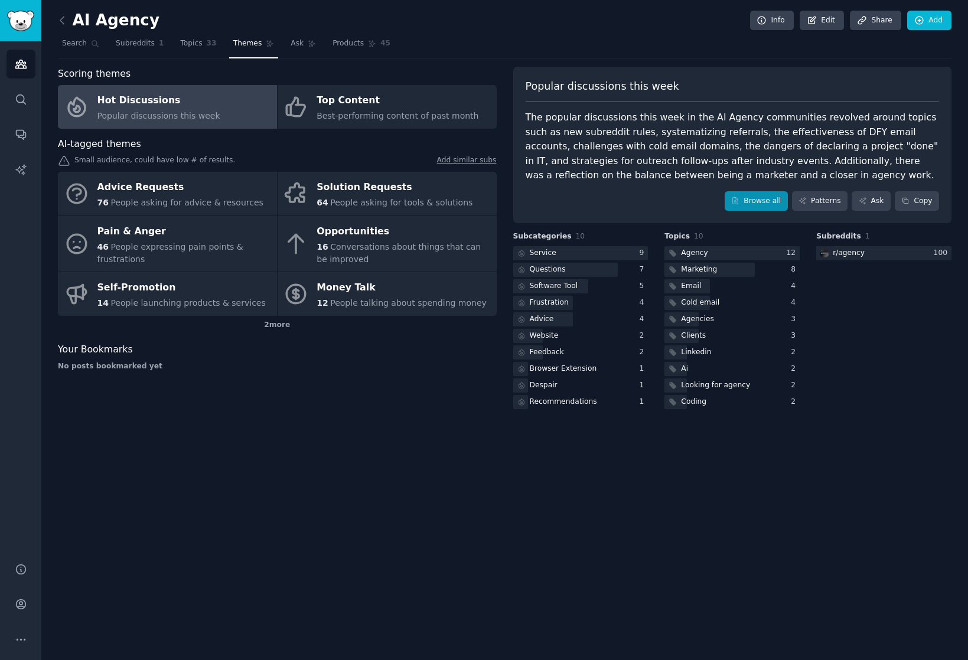
click at [759, 200] on link "Browse all" at bounding box center [755, 201] width 63 height 20
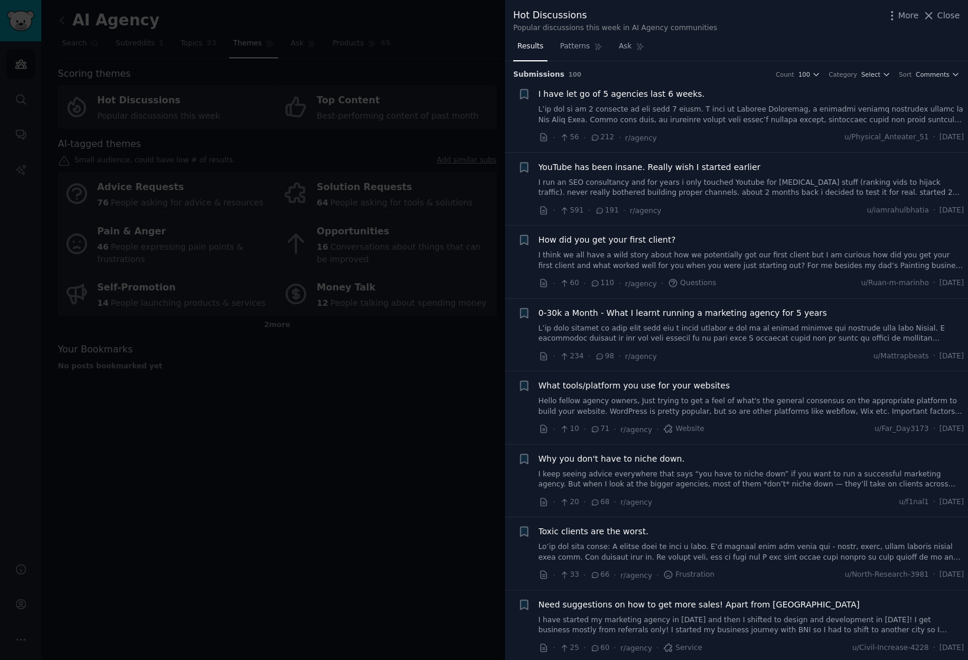
click at [952, 120] on link at bounding box center [751, 114] width 426 height 21
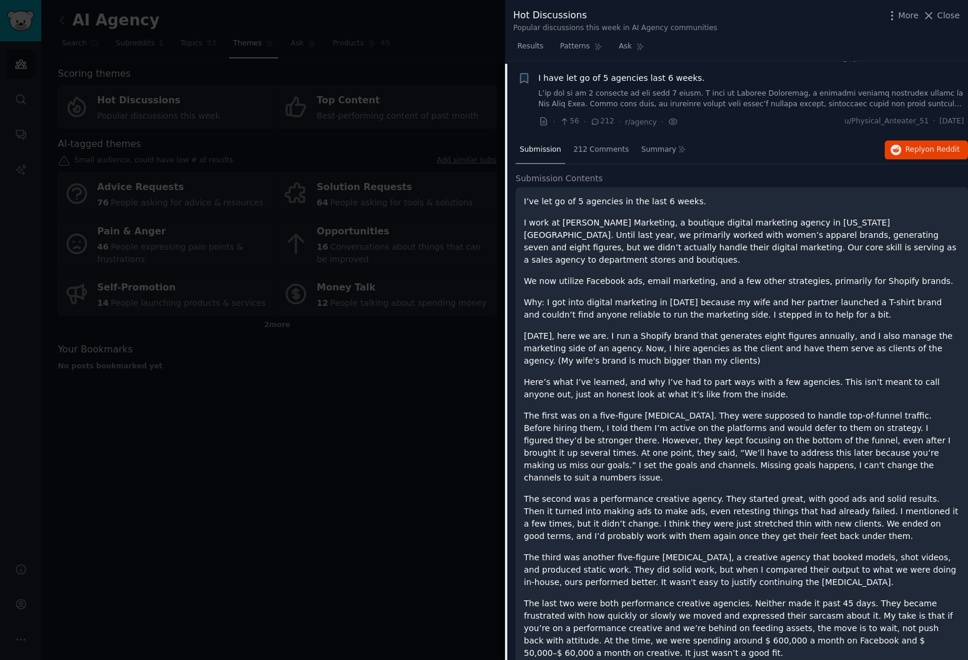
scroll to position [6, 0]
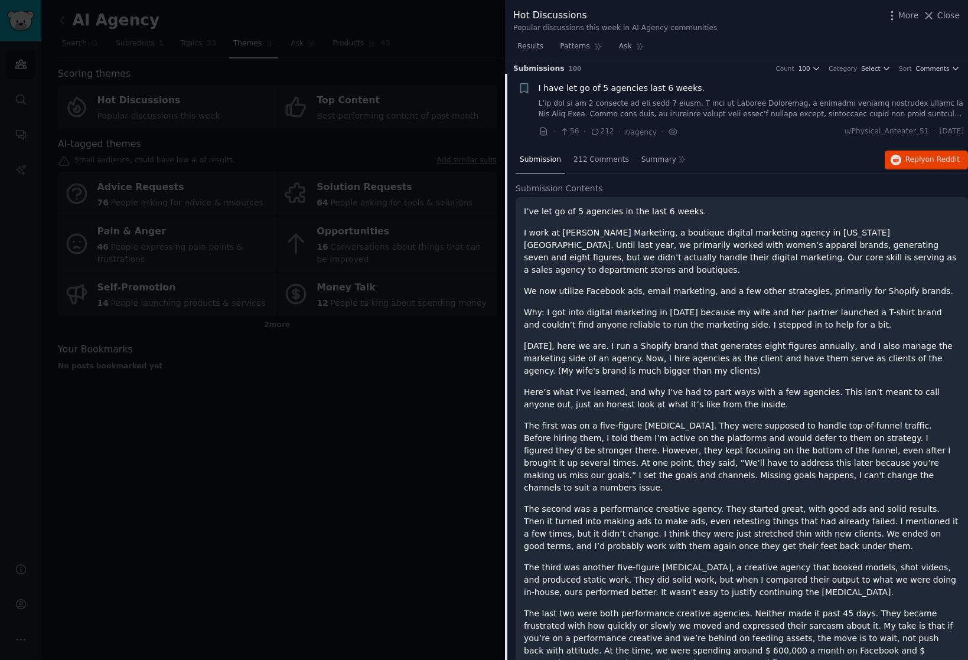
click at [938, 111] on link at bounding box center [751, 109] width 426 height 21
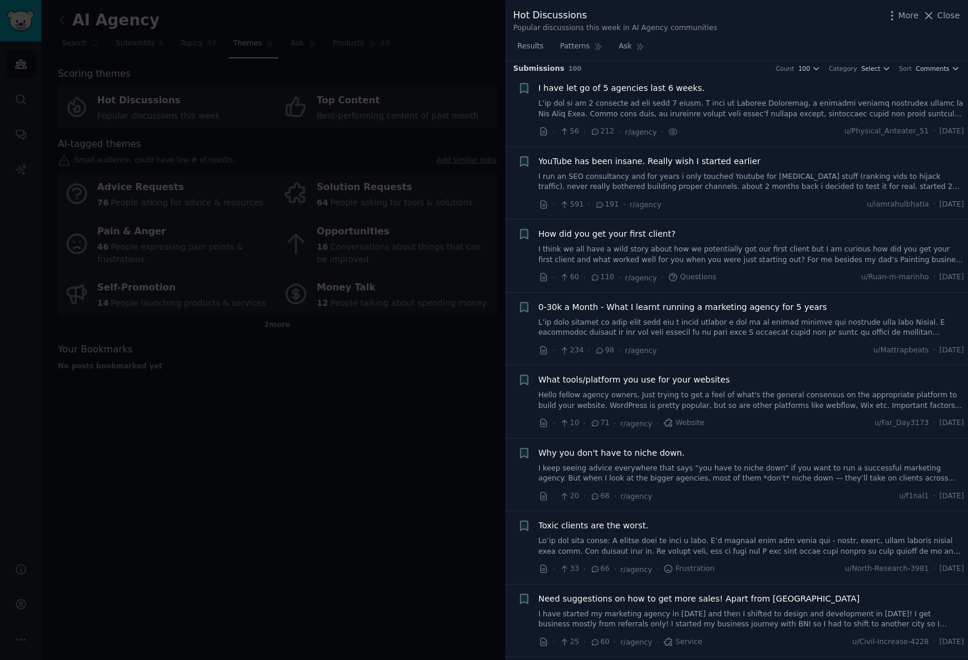
scroll to position [18, 0]
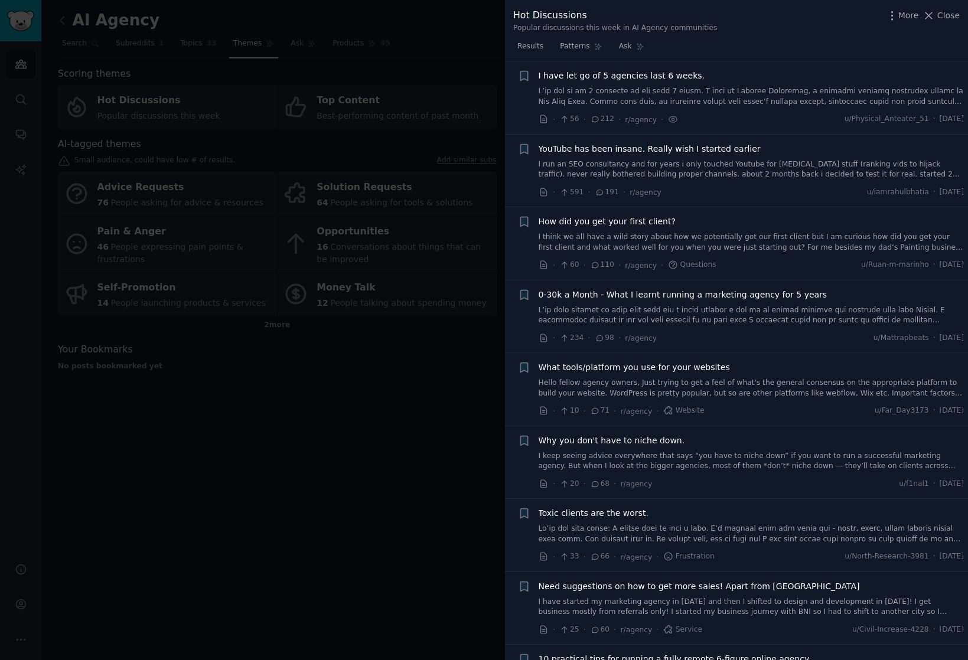
click at [938, 113] on div "· 56 · 212 · r/agency · u/Physical_Anteater_51 · Wed 10/1/2025" at bounding box center [751, 119] width 426 height 12
click at [889, 102] on link at bounding box center [751, 96] width 426 height 21
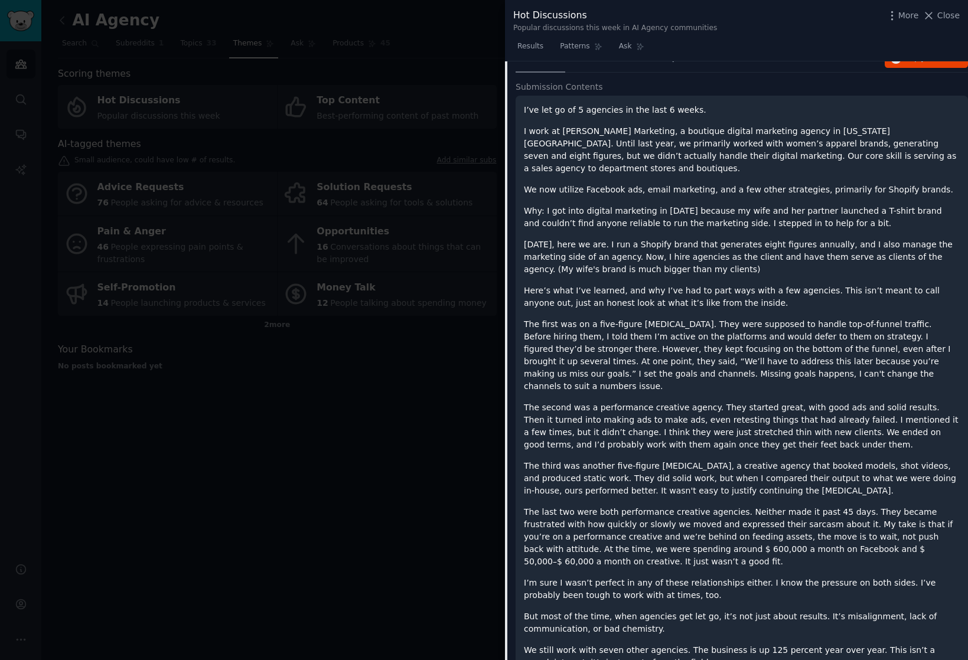
scroll to position [296, 0]
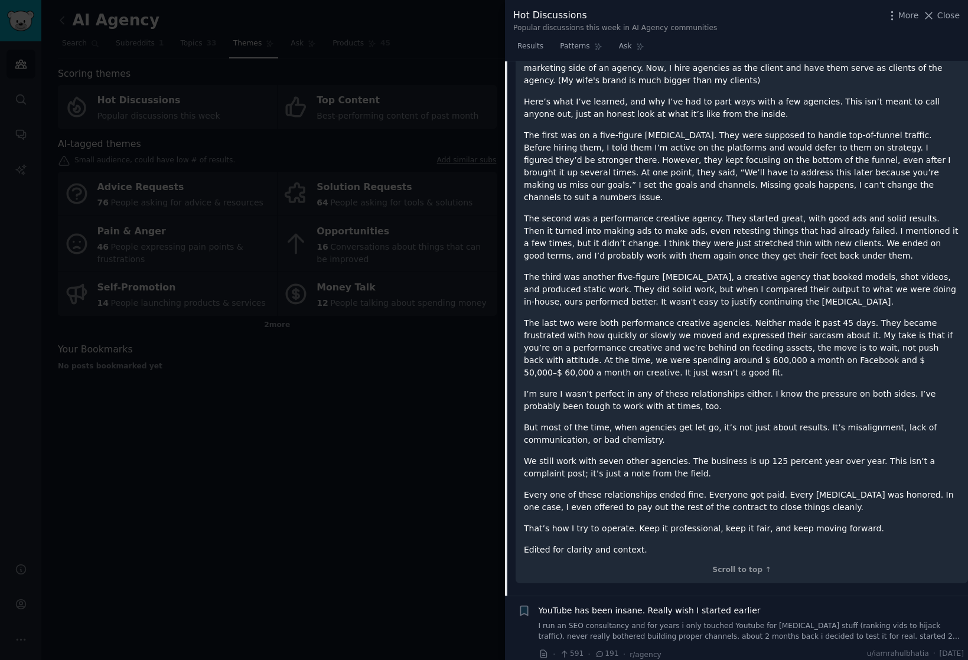
click at [794, 41] on div "Results Patterns Ask" at bounding box center [736, 49] width 463 height 24
click at [805, 317] on p "The last two were both performance creative agencies. Neither made it past 45 d…" at bounding box center [742, 348] width 436 height 62
click at [761, 565] on div "Scroll to top ↑" at bounding box center [742, 570] width 436 height 11
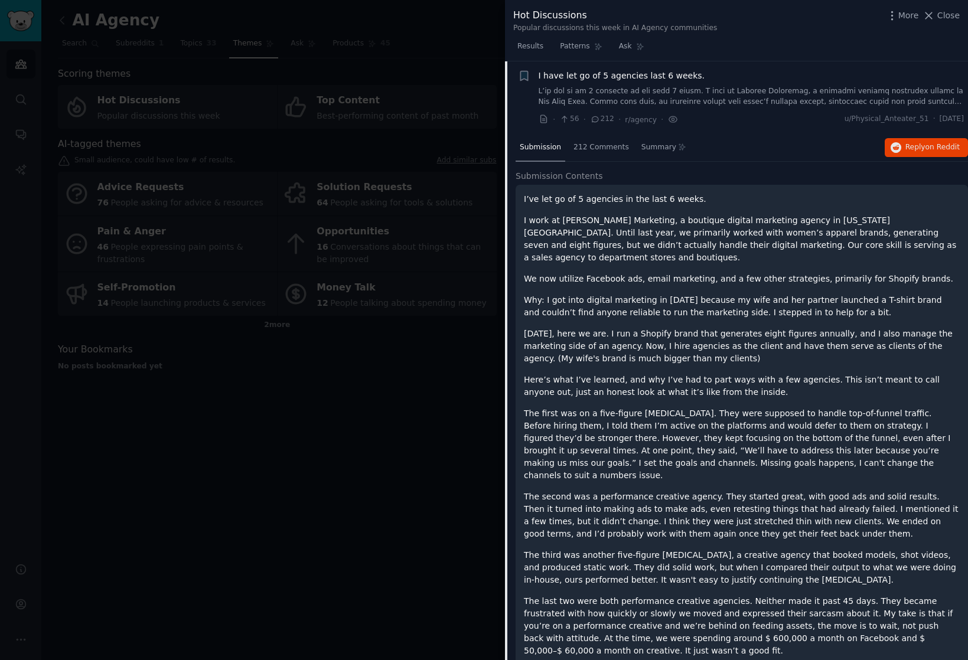
click at [822, 47] on div "Results Patterns Ask" at bounding box center [736, 49] width 463 height 24
click at [923, 150] on span "Reply on Reddit" at bounding box center [932, 147] width 54 height 11
click at [446, 60] on div at bounding box center [484, 330] width 968 height 660
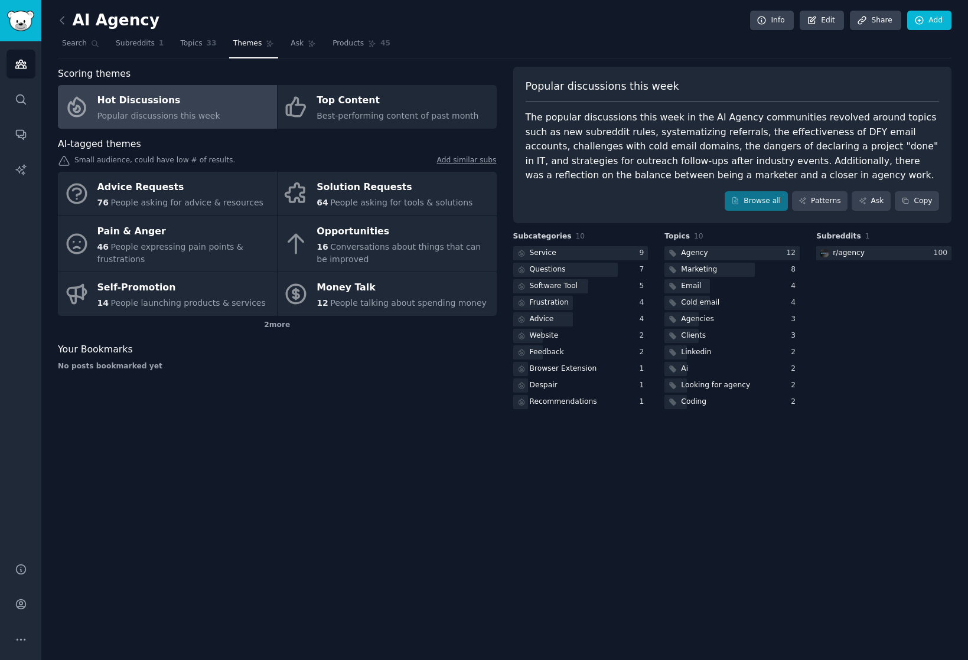
click at [15, 24] on img "Sidebar" at bounding box center [20, 21] width 27 height 21
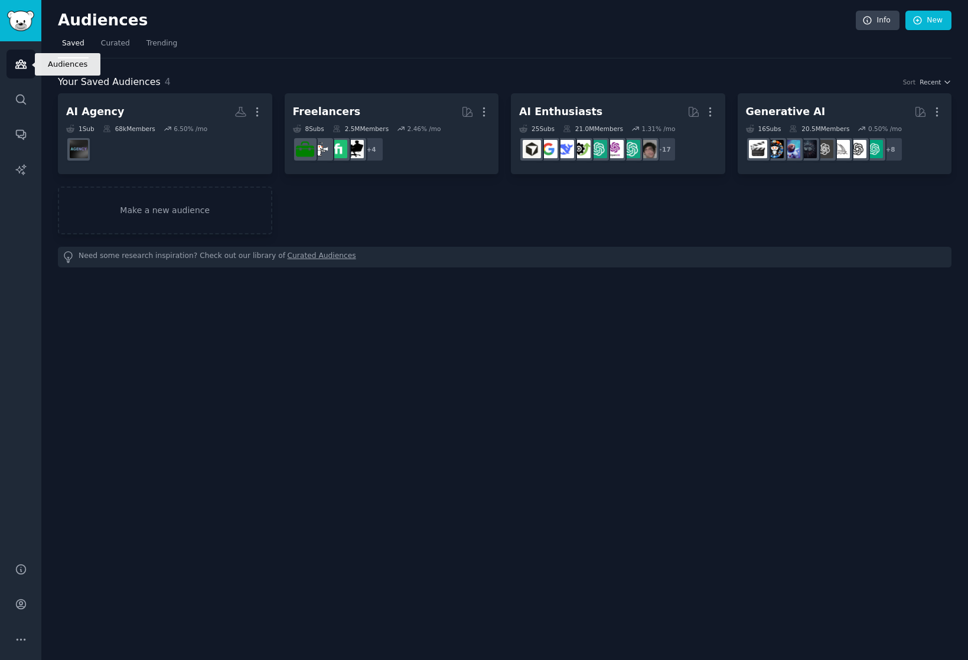
click at [19, 64] on icon "Sidebar" at bounding box center [21, 64] width 12 height 12
click at [18, 102] on icon "Sidebar" at bounding box center [20, 98] width 9 height 9
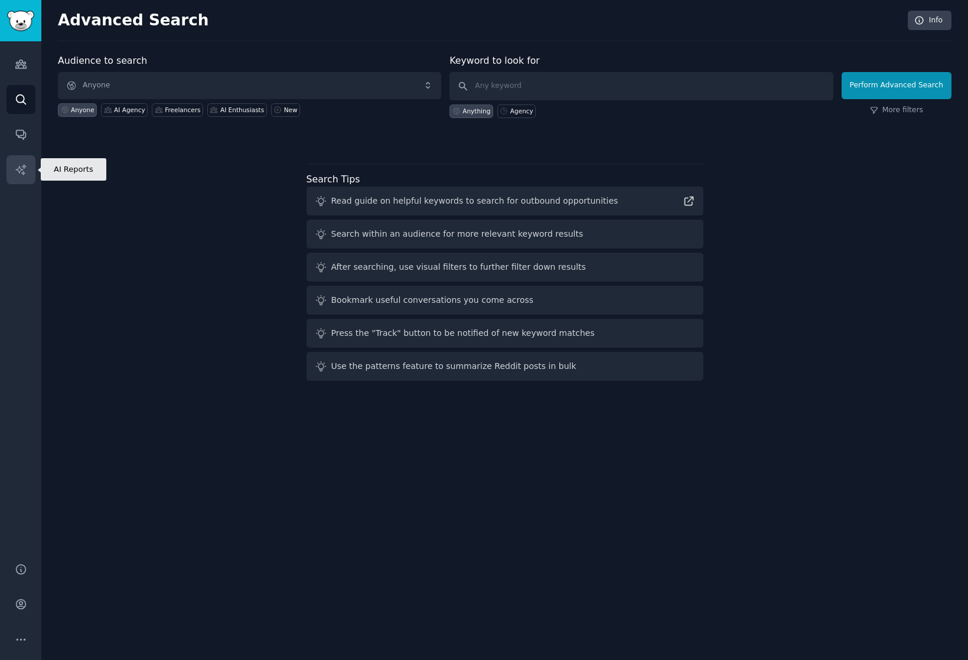
click at [22, 172] on icon "Sidebar" at bounding box center [21, 170] width 12 height 12
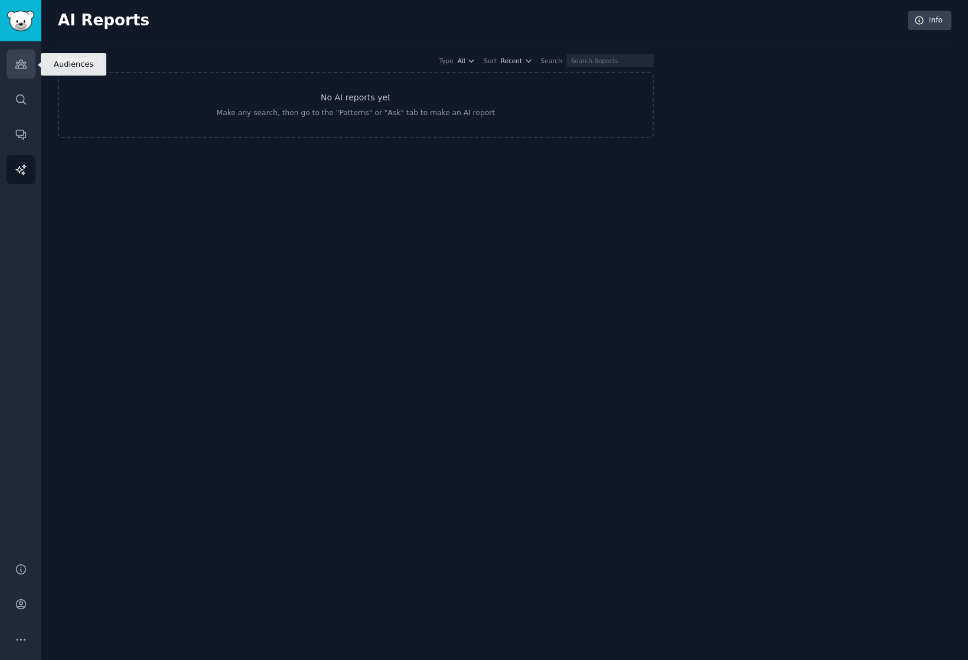
click at [16, 66] on icon "Sidebar" at bounding box center [20, 64] width 11 height 8
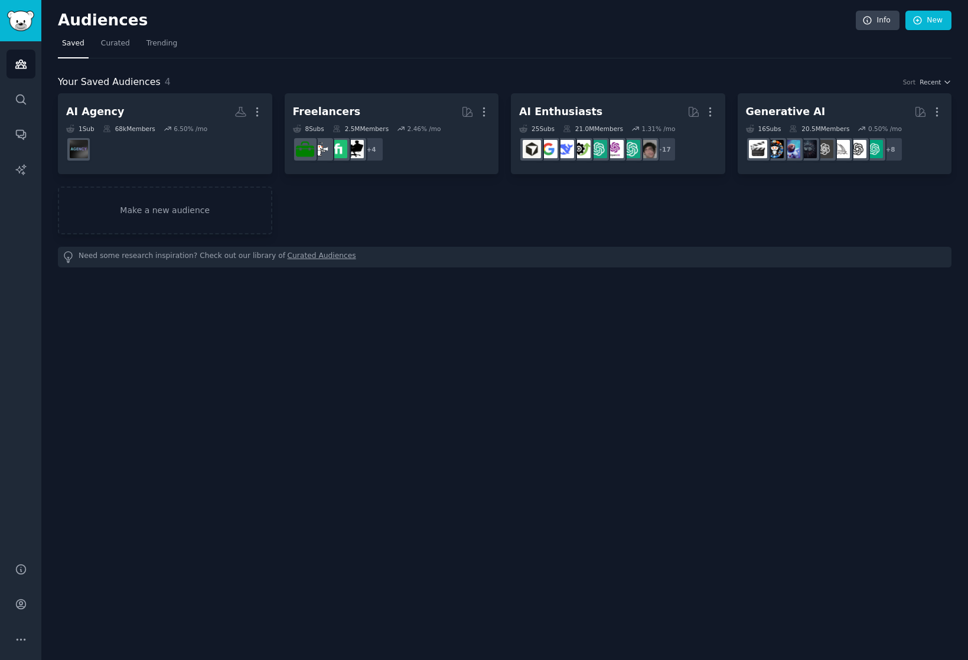
click at [19, 20] on img "Sidebar" at bounding box center [20, 21] width 27 height 21
click at [21, 21] on img "Sidebar" at bounding box center [20, 21] width 27 height 21
click at [164, 46] on span "Trending" at bounding box center [161, 43] width 31 height 11
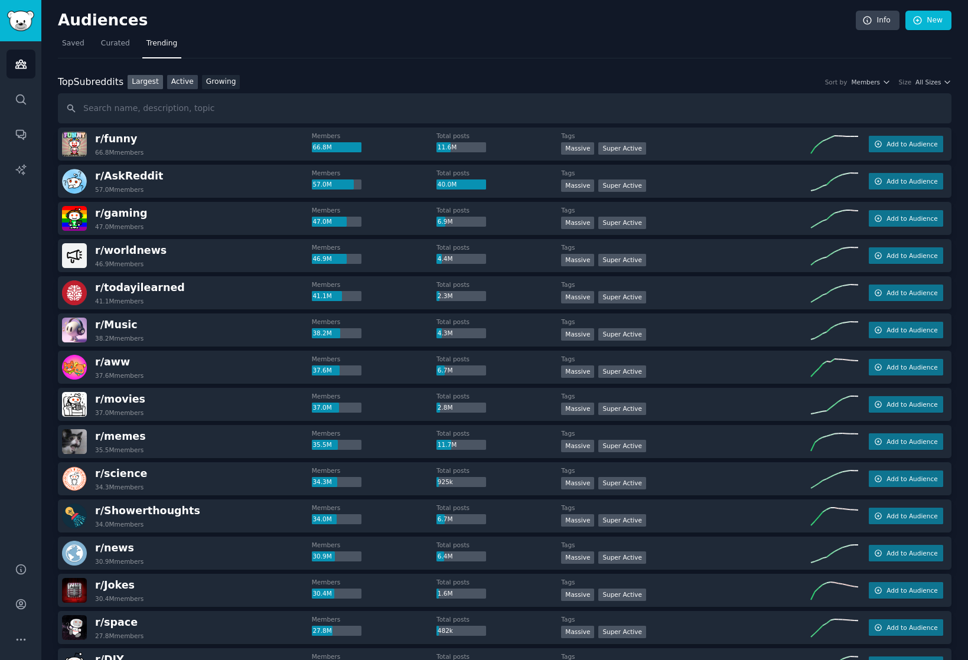
click at [181, 84] on link "Active" at bounding box center [182, 82] width 31 height 15
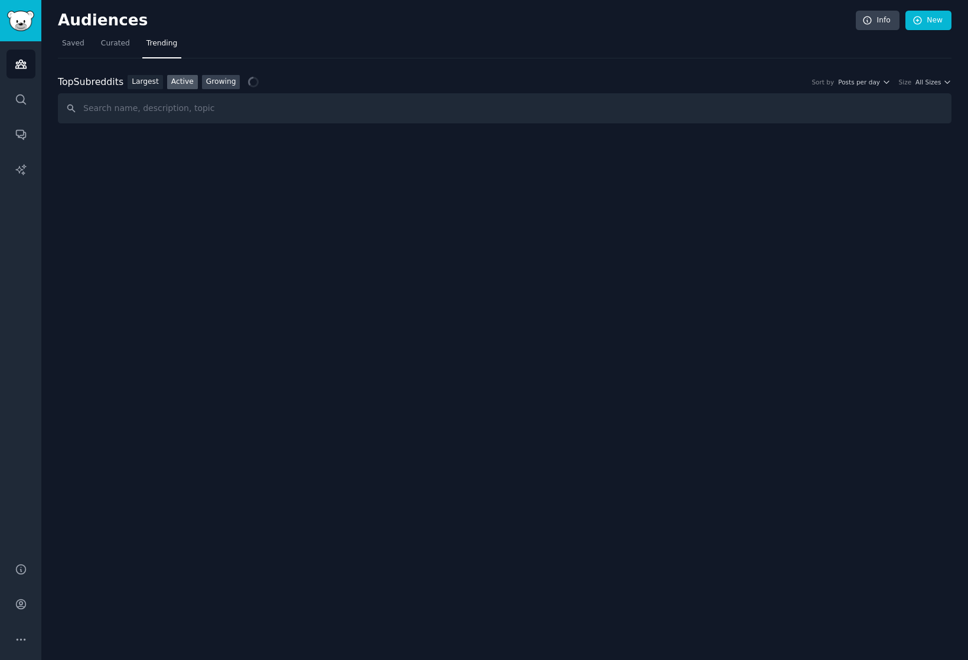
click at [224, 81] on link "Growing" at bounding box center [221, 82] width 38 height 15
click at [888, 82] on div "Sort by Member Growth Timeframe Yearly Size All Sizes" at bounding box center [835, 82] width 231 height 8
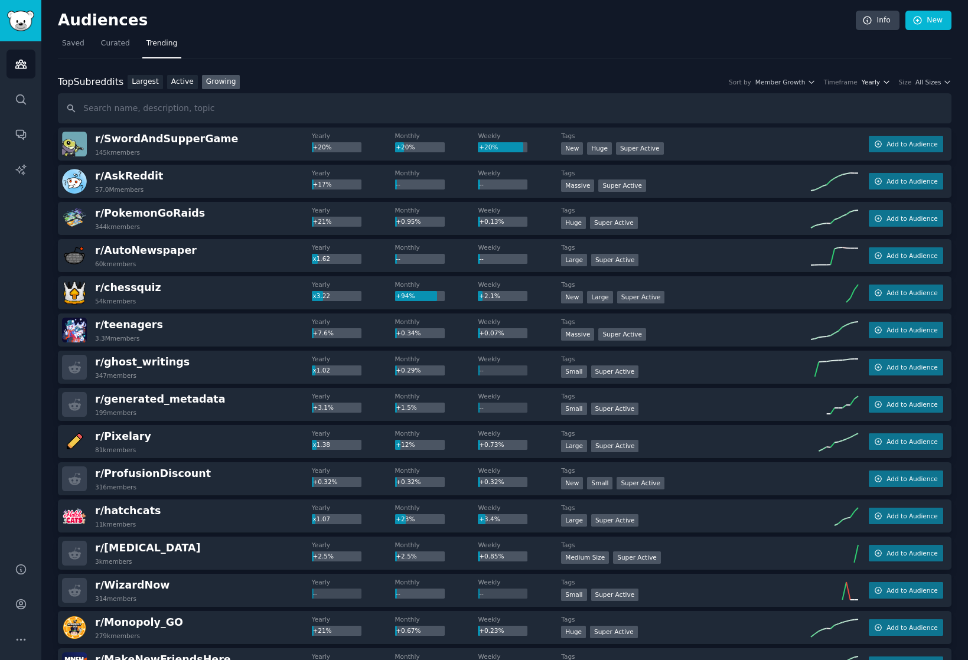
click at [866, 82] on span "Yearly" at bounding box center [870, 82] width 18 height 8
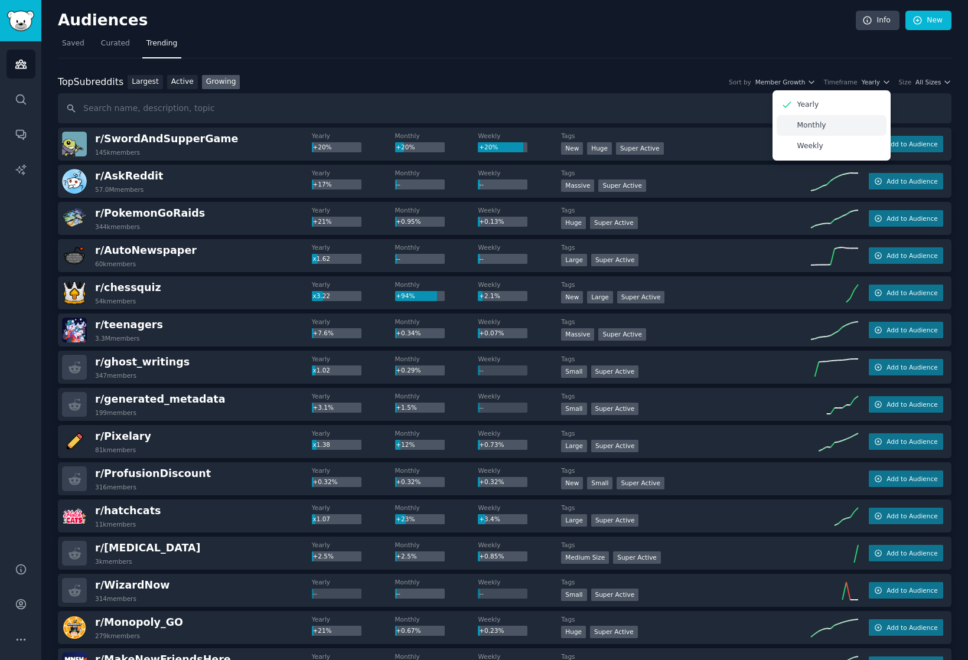
click at [807, 124] on p "Monthly" at bounding box center [811, 125] width 29 height 11
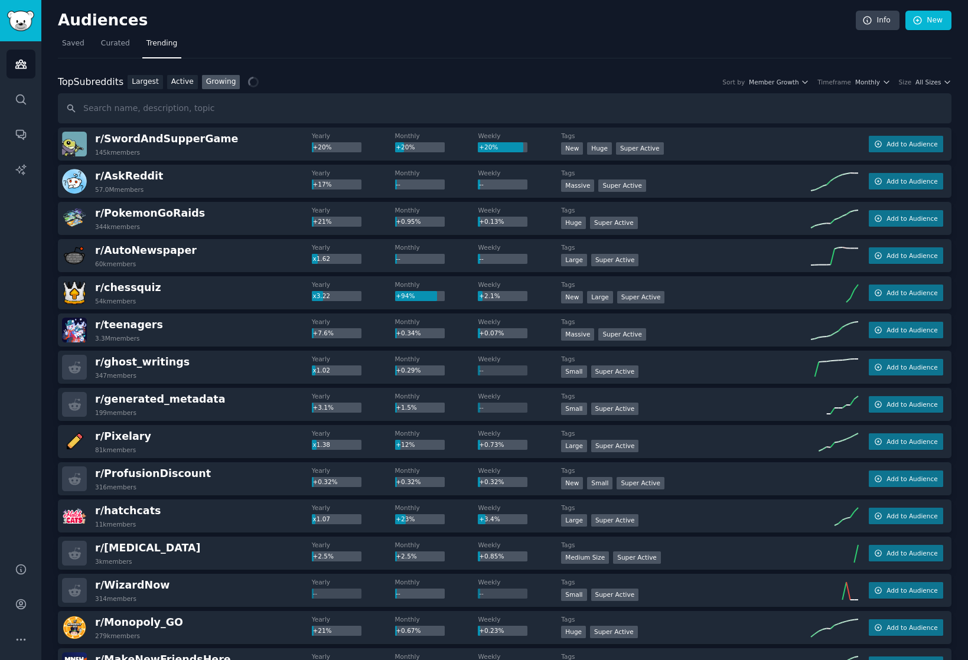
click at [349, 43] on nav "Saved Curated Trending" at bounding box center [504, 46] width 893 height 24
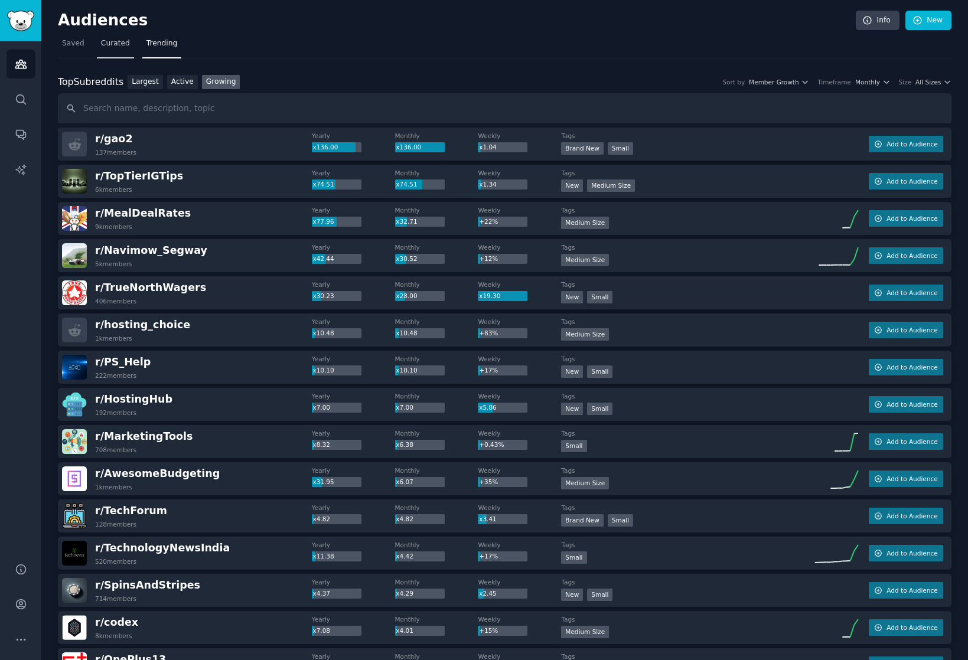
click at [112, 44] on span "Curated" at bounding box center [115, 43] width 29 height 11
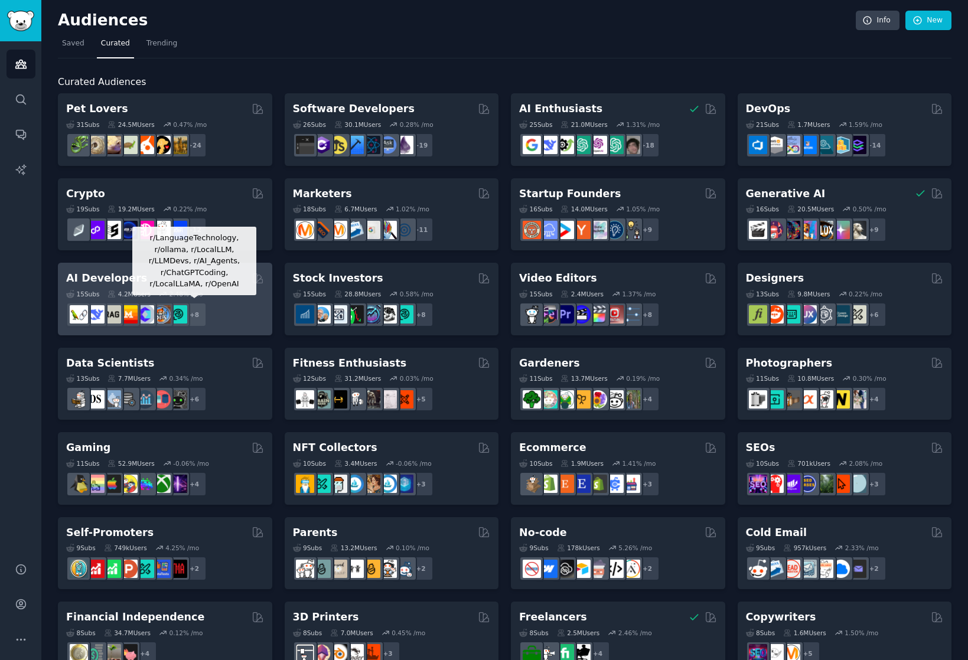
scroll to position [281, 0]
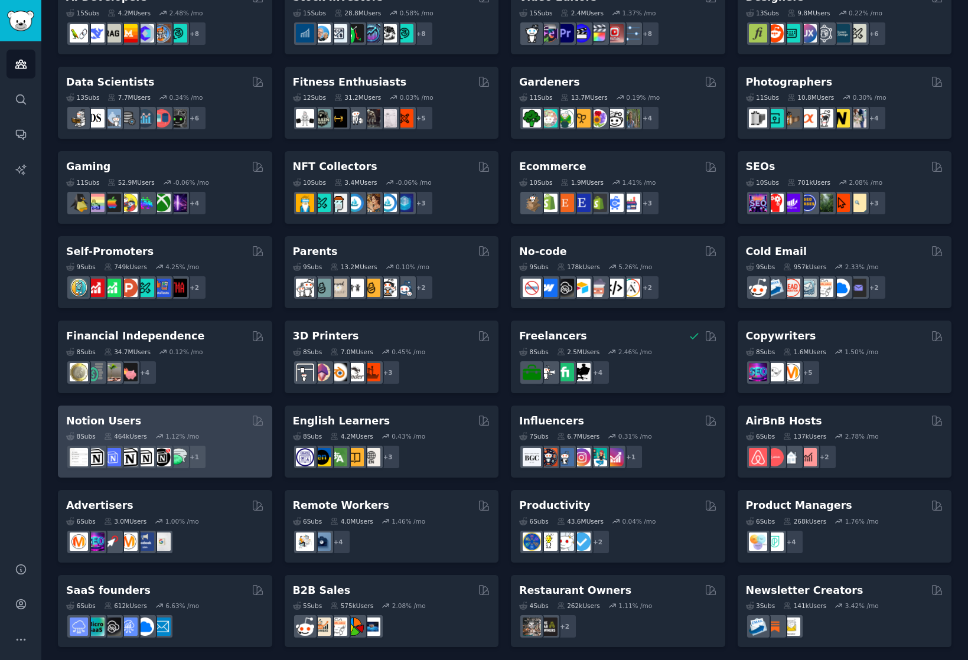
click at [138, 421] on div "Notion Users" at bounding box center [165, 421] width 198 height 15
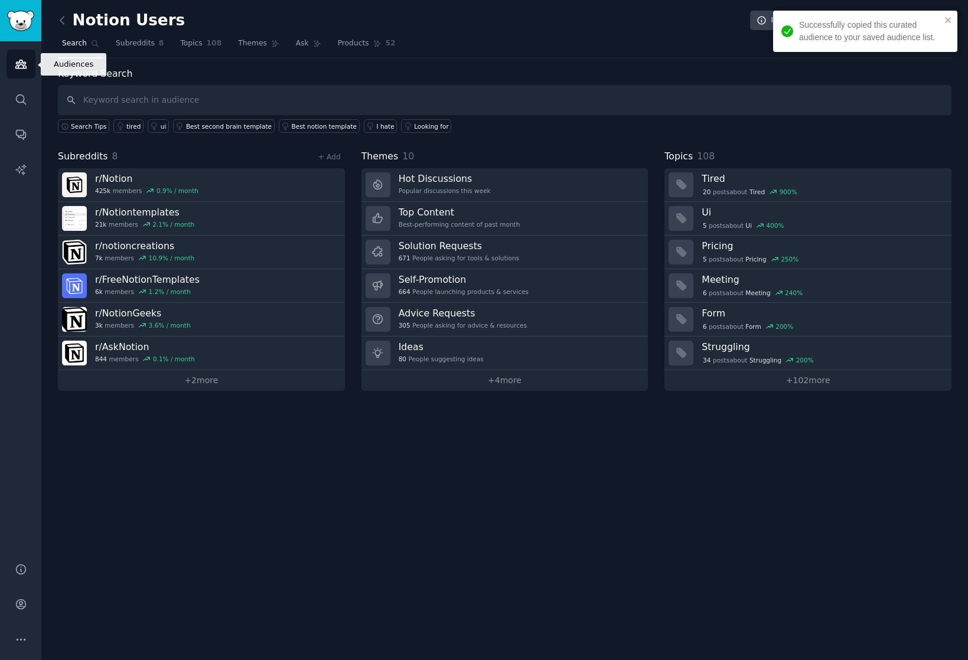
click at [24, 65] on icon "Sidebar" at bounding box center [21, 64] width 12 height 12
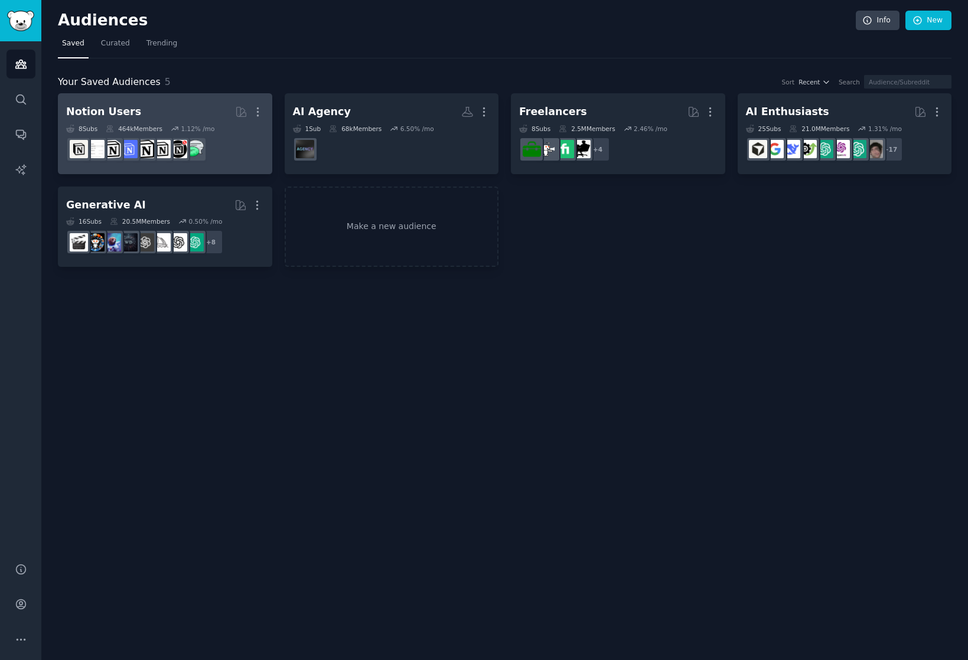
click at [105, 116] on div "Notion Users" at bounding box center [103, 111] width 75 height 15
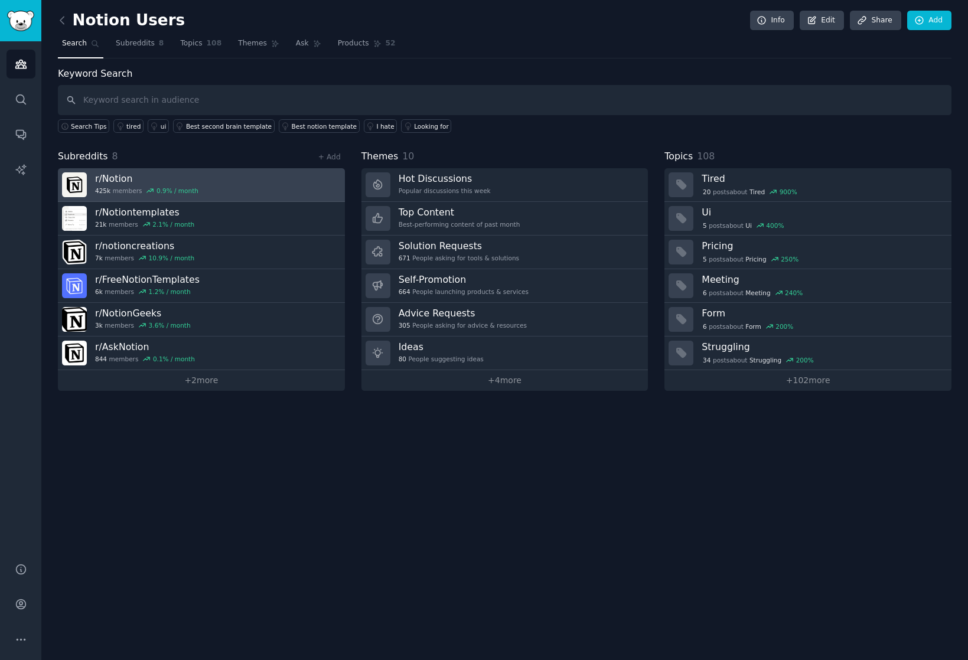
click at [100, 187] on span "425k" at bounding box center [102, 191] width 15 height 8
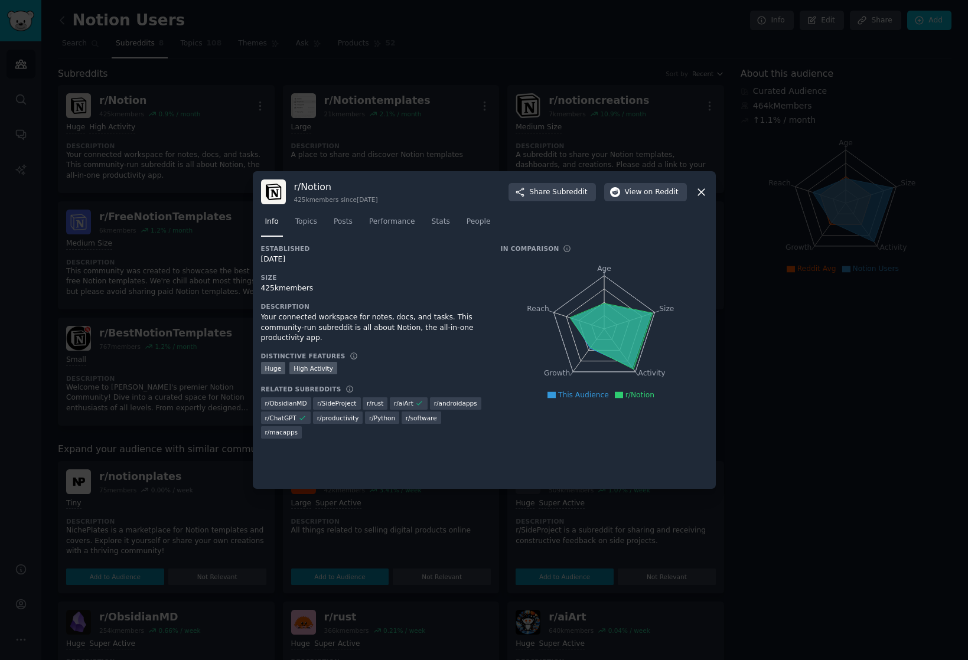
click at [405, 133] on div at bounding box center [484, 330] width 968 height 660
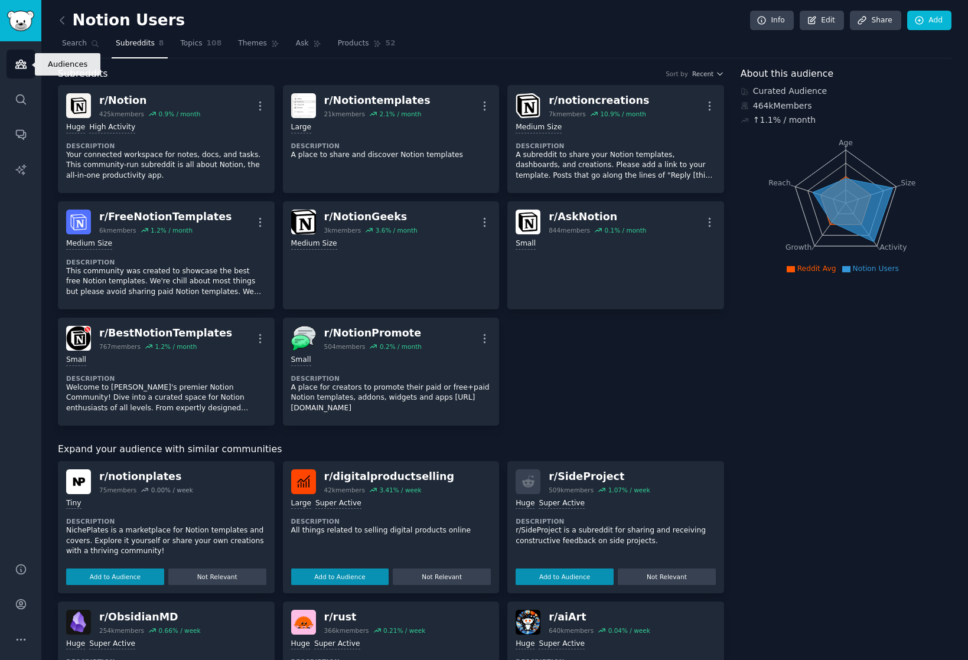
click at [30, 57] on link "Audiences" at bounding box center [20, 64] width 29 height 29
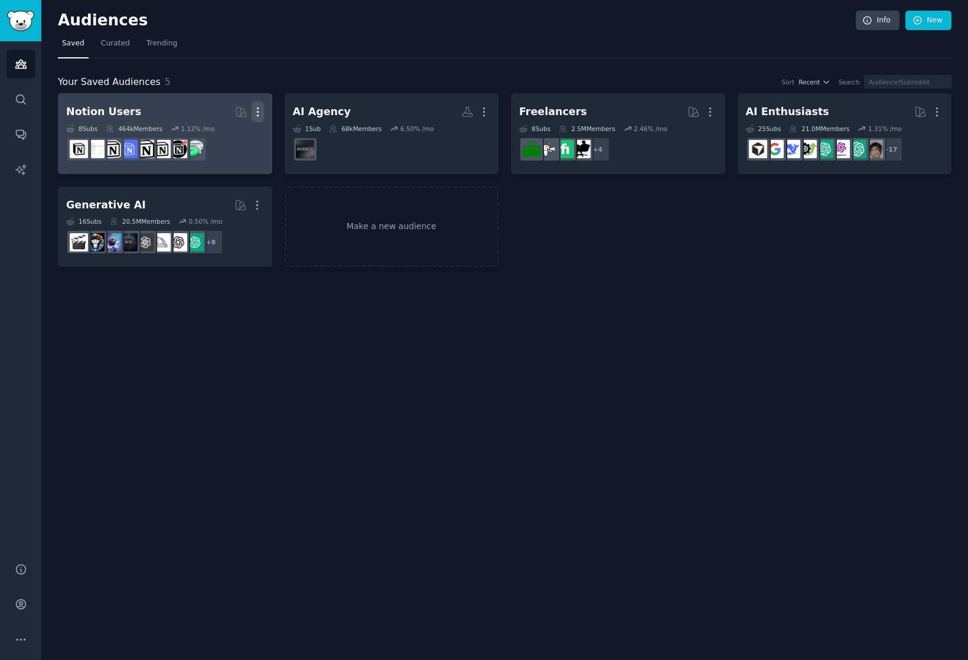
click at [253, 115] on icon "button" at bounding box center [257, 112] width 12 height 12
click at [234, 131] on p "Delete" at bounding box center [225, 136] width 27 height 12
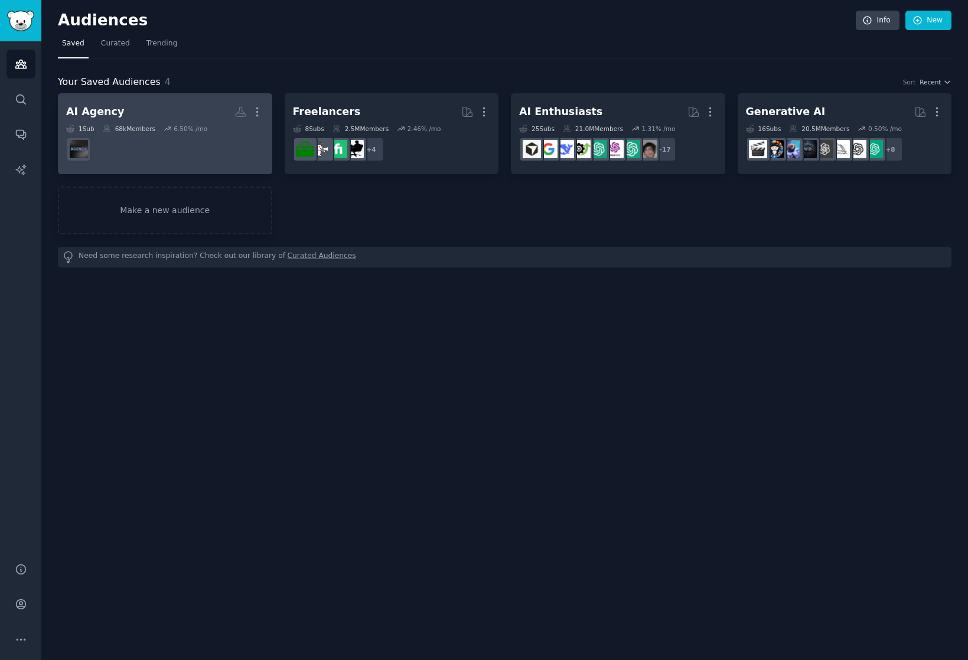
click at [183, 116] on h2 "AI Agency More" at bounding box center [165, 112] width 198 height 21
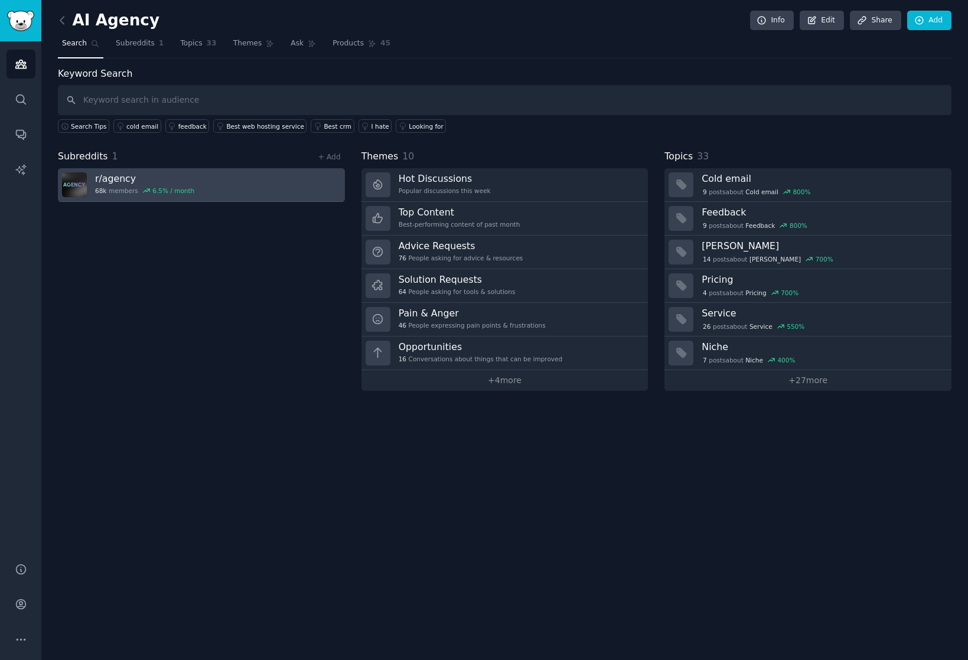
click at [101, 181] on h3 "r/ agency" at bounding box center [144, 178] width 99 height 12
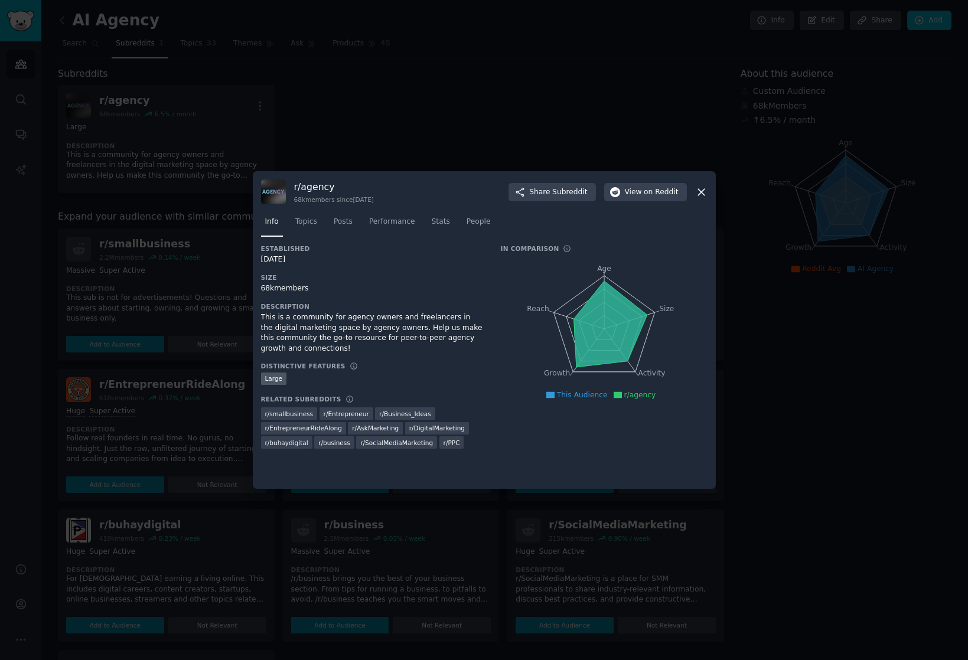
click at [440, 100] on div at bounding box center [484, 330] width 968 height 660
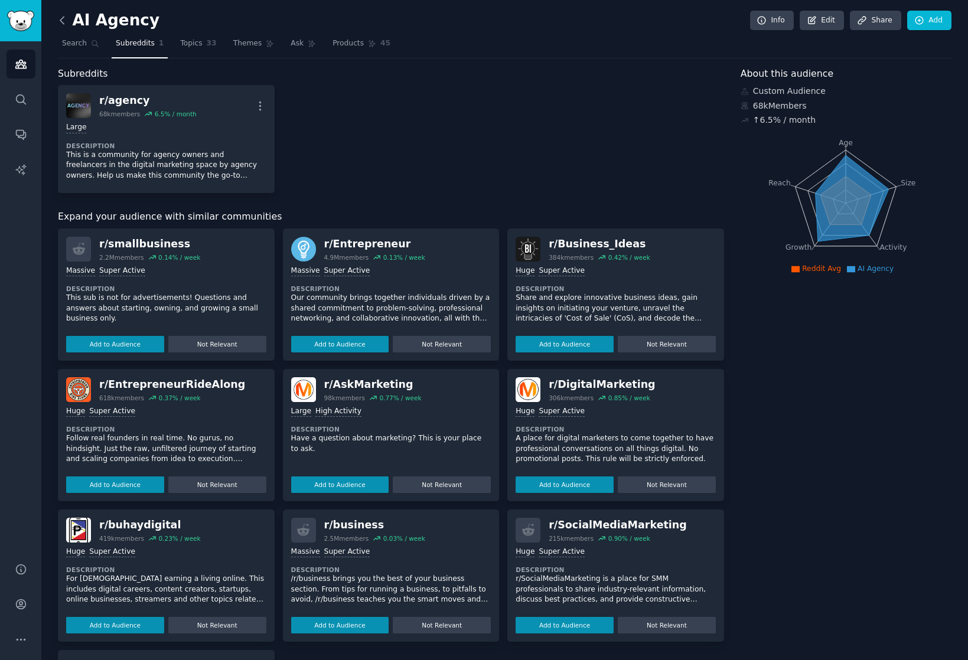
click at [60, 19] on icon at bounding box center [62, 20] width 12 height 12
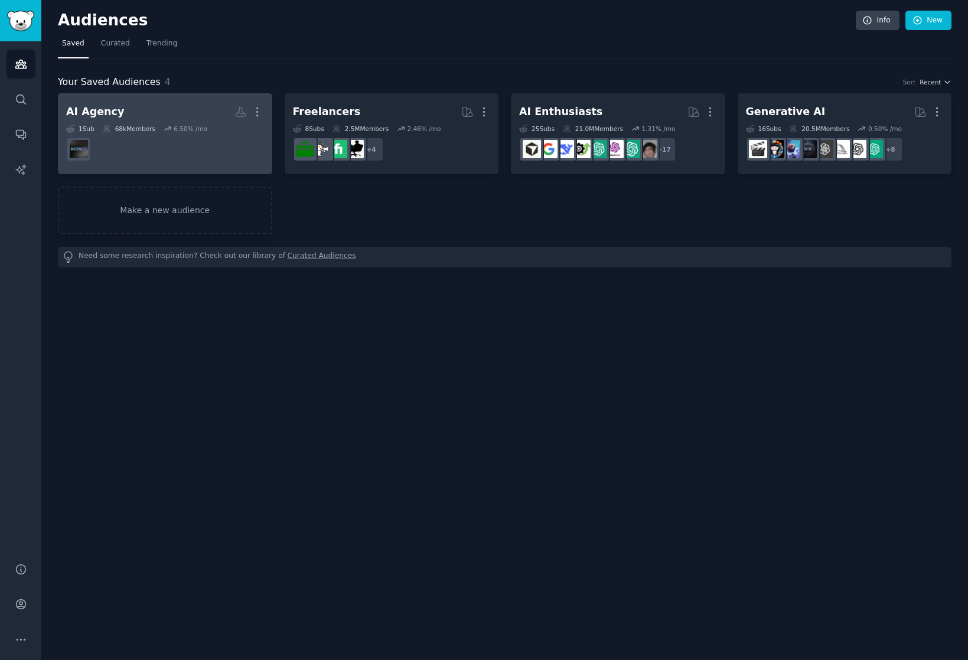
click at [145, 97] on link "AI Agency Custom Audience More 1 Sub 68k Members 6.50 % /mo" at bounding box center [165, 133] width 214 height 81
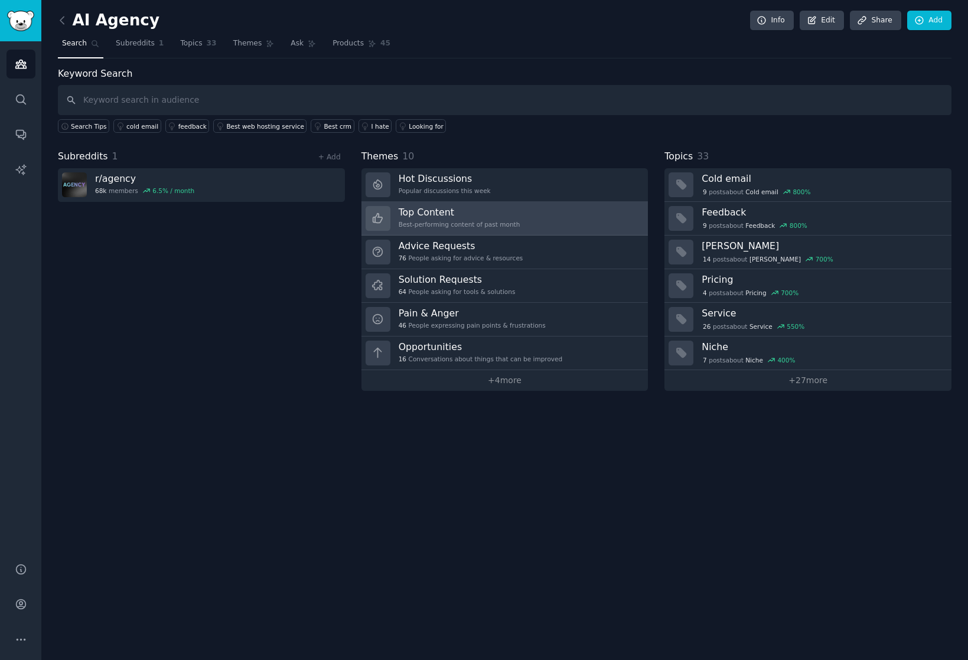
click at [485, 224] on div "Best-performing content of past month" at bounding box center [459, 224] width 122 height 8
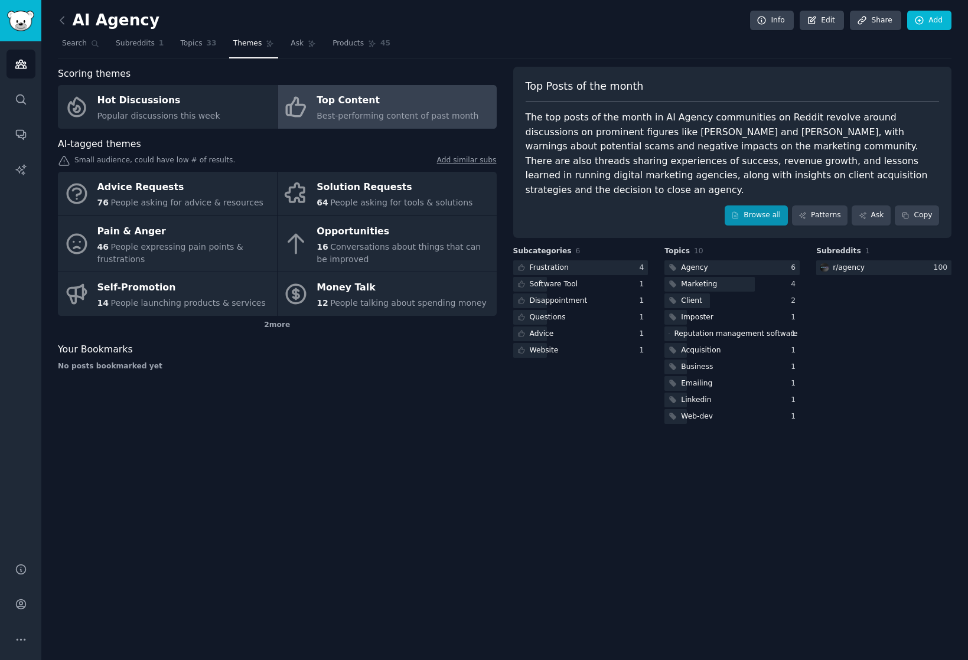
click at [769, 205] on link "Browse all" at bounding box center [755, 215] width 63 height 20
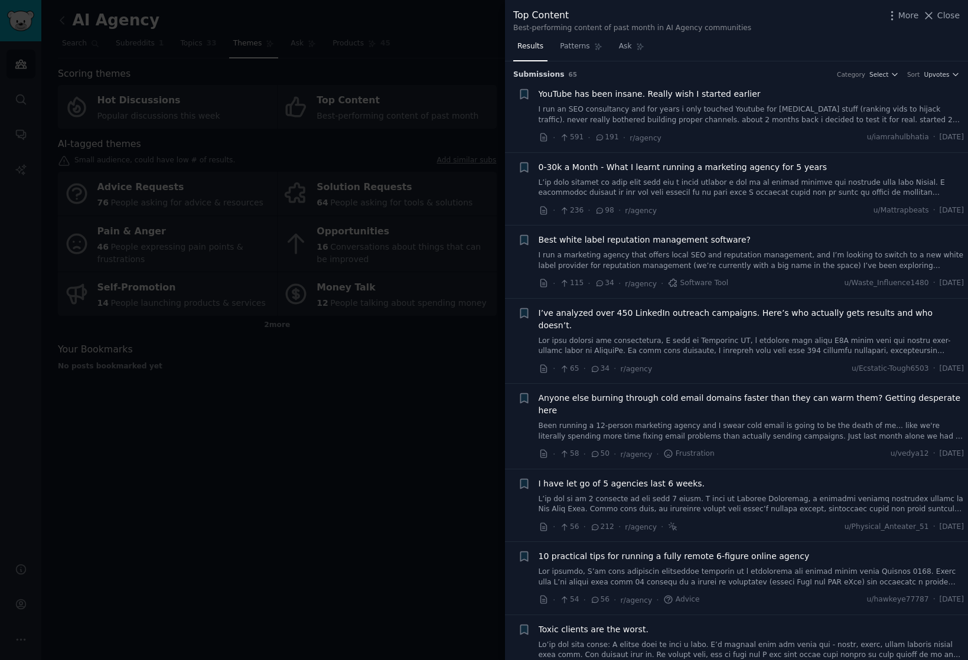
click at [783, 184] on link at bounding box center [751, 188] width 426 height 21
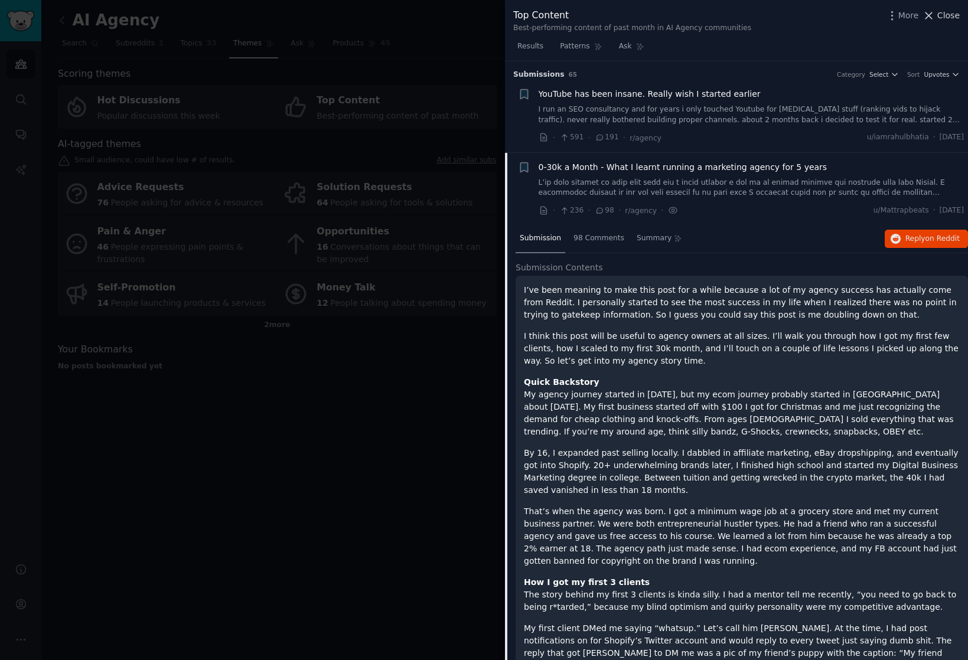
click at [930, 14] on icon at bounding box center [928, 15] width 12 height 12
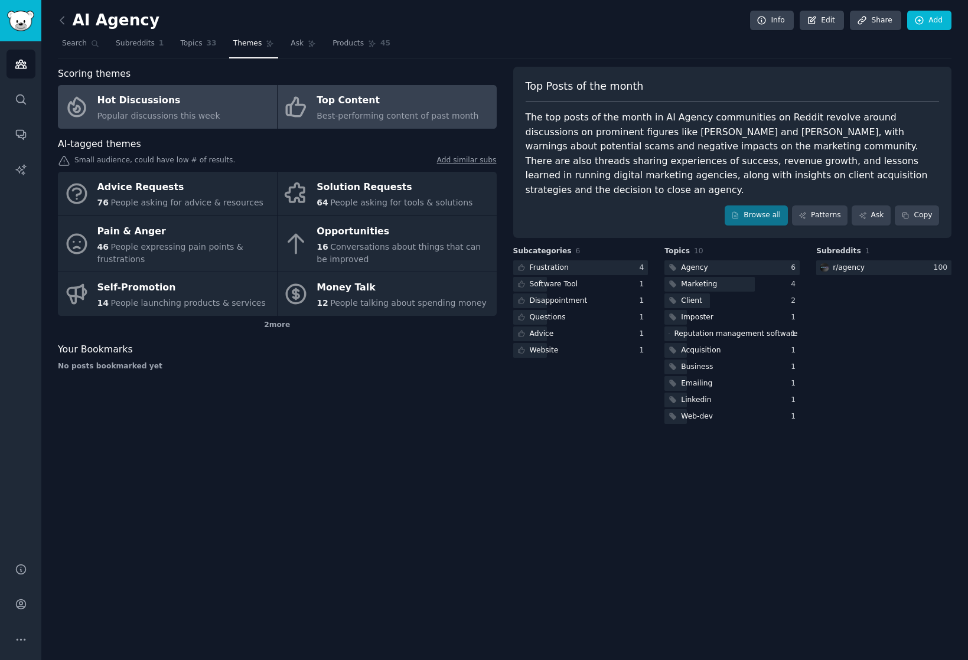
click at [146, 115] on span "Popular discussions this week" at bounding box center [158, 115] width 123 height 9
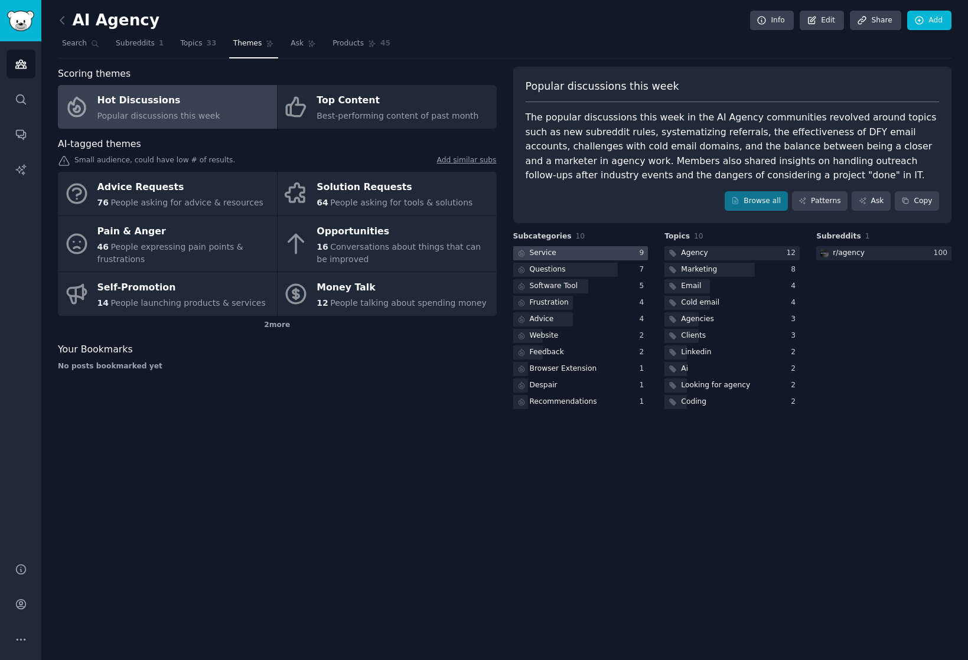
click at [544, 253] on div "Service" at bounding box center [543, 253] width 27 height 11
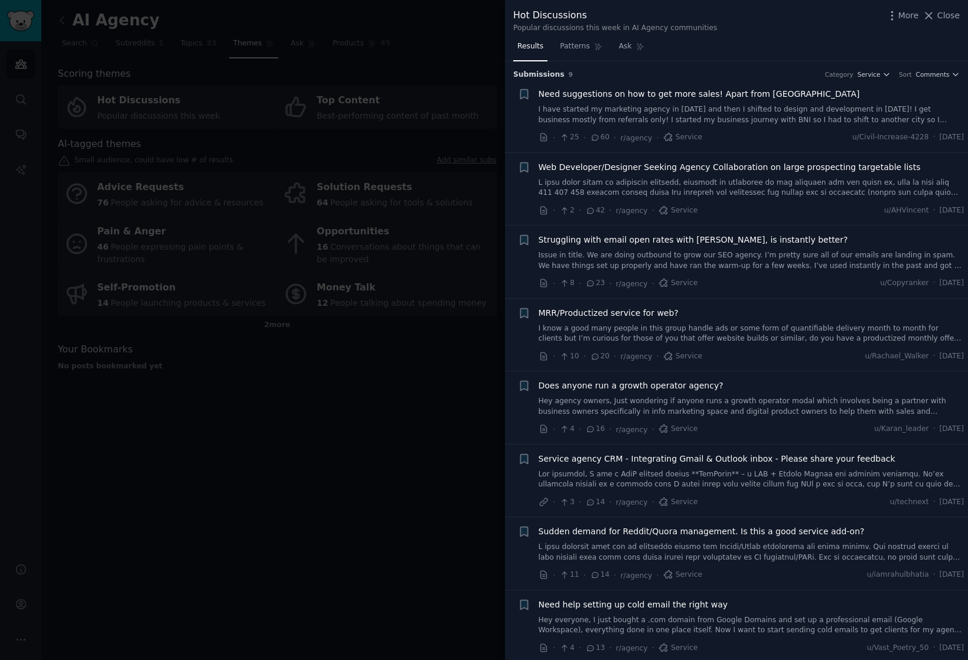
click at [445, 45] on div at bounding box center [484, 330] width 968 height 660
